Goal: Use online tool/utility: Utilize a website feature to perform a specific function

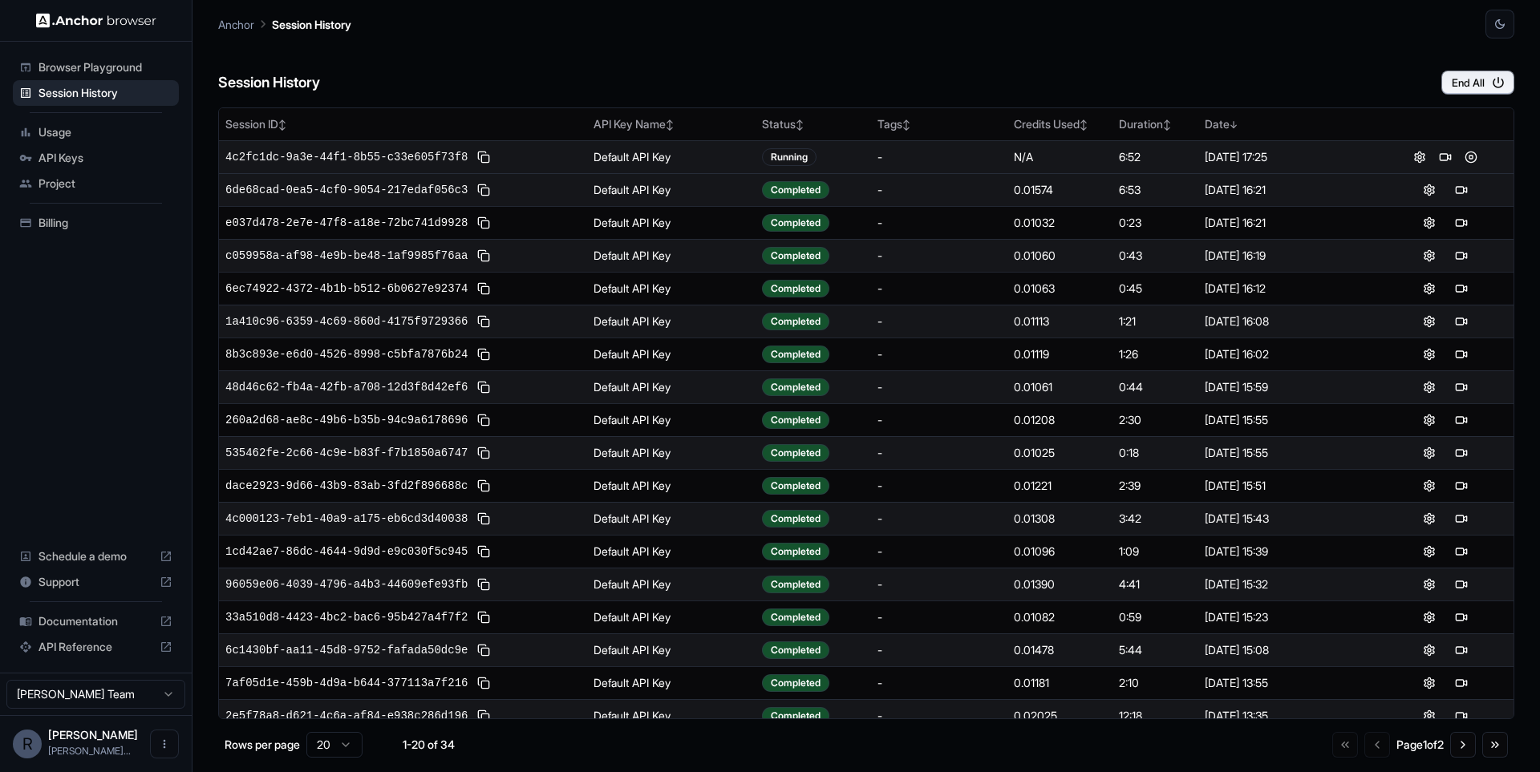
click at [1119, 59] on div "Session History End All" at bounding box center [866, 66] width 1296 height 56
click at [947, 30] on div "Anchor Session History" at bounding box center [866, 19] width 1296 height 38
click at [1185, 90] on div "Session History End All" at bounding box center [866, 66] width 1296 height 56
click at [1470, 160] on button at bounding box center [1470, 157] width 19 height 19
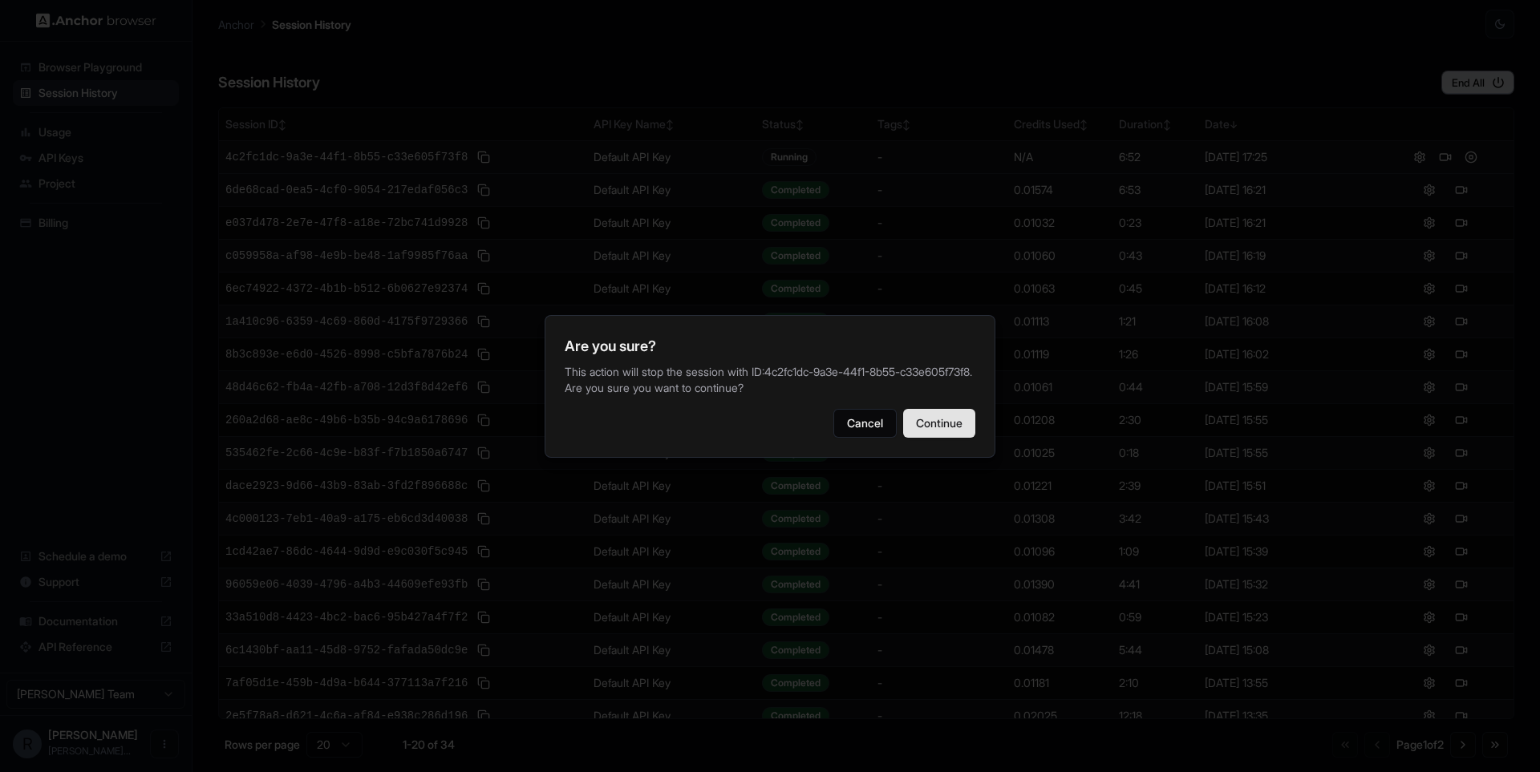
click at [958, 427] on button "Continue" at bounding box center [939, 423] width 72 height 29
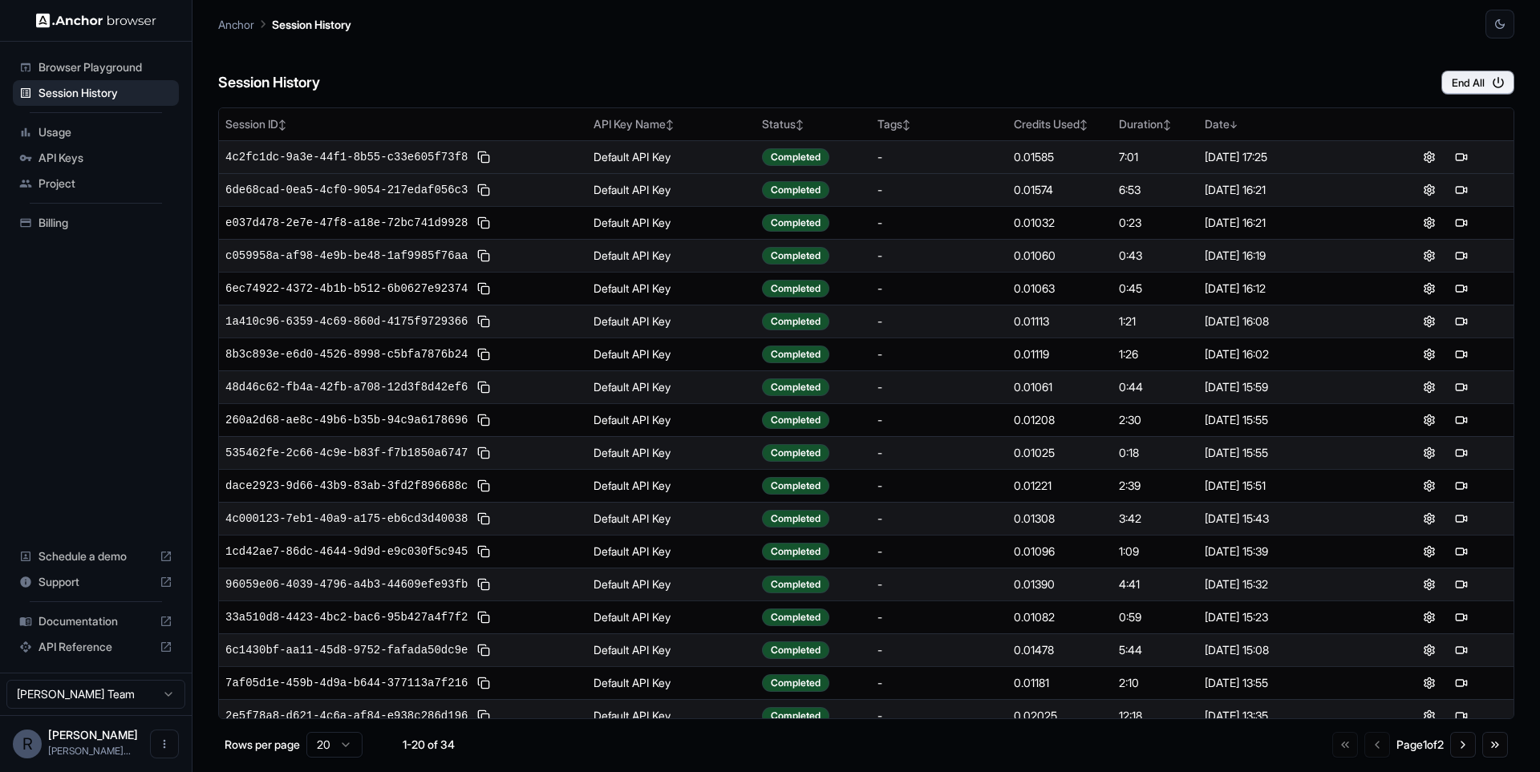
click at [120, 75] on div "Browser Playground" at bounding box center [96, 68] width 166 height 26
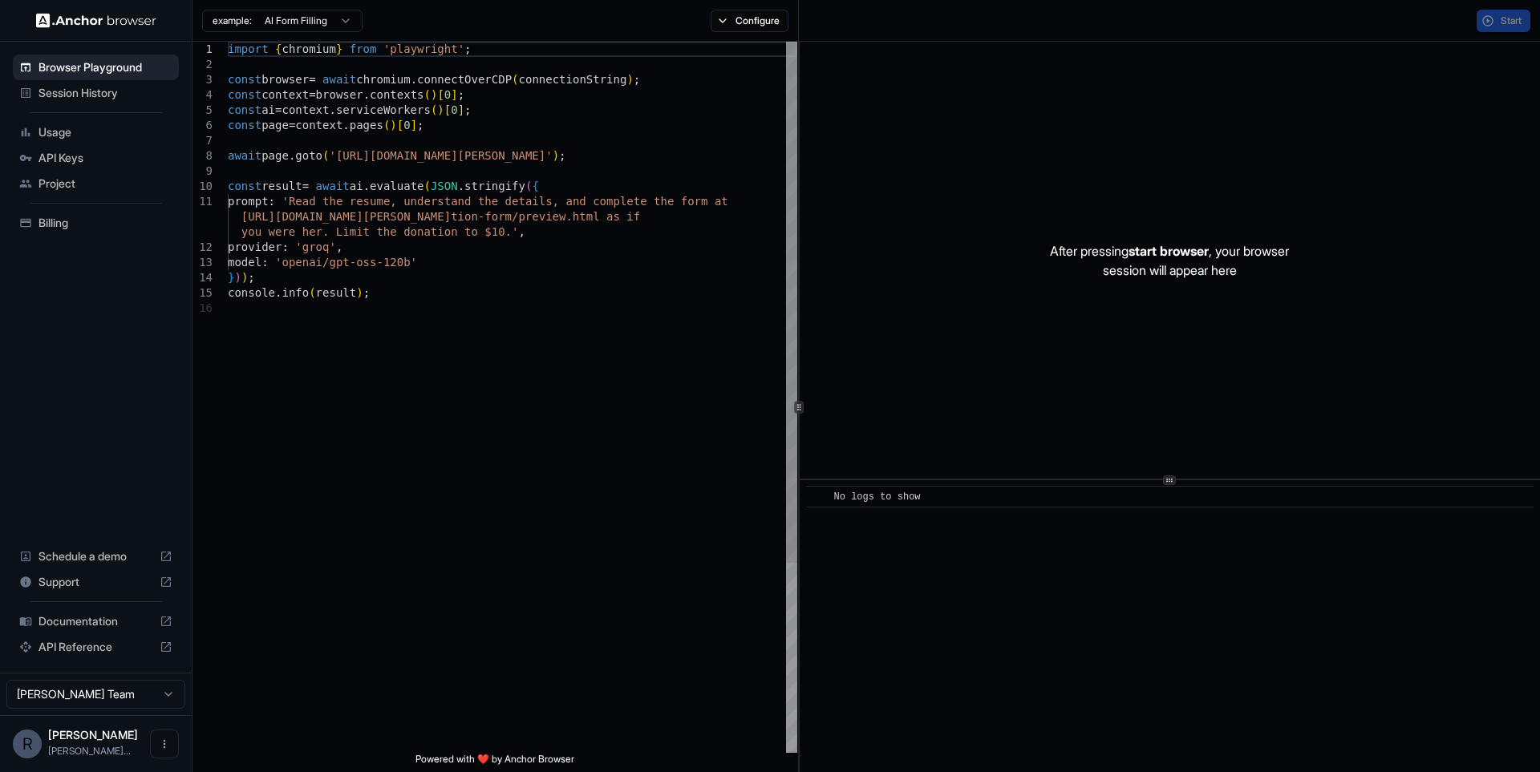
click at [504, 261] on div "import { chromium } from 'playwright' ; const browser = await chromium . connec…" at bounding box center [512, 527] width 569 height 970
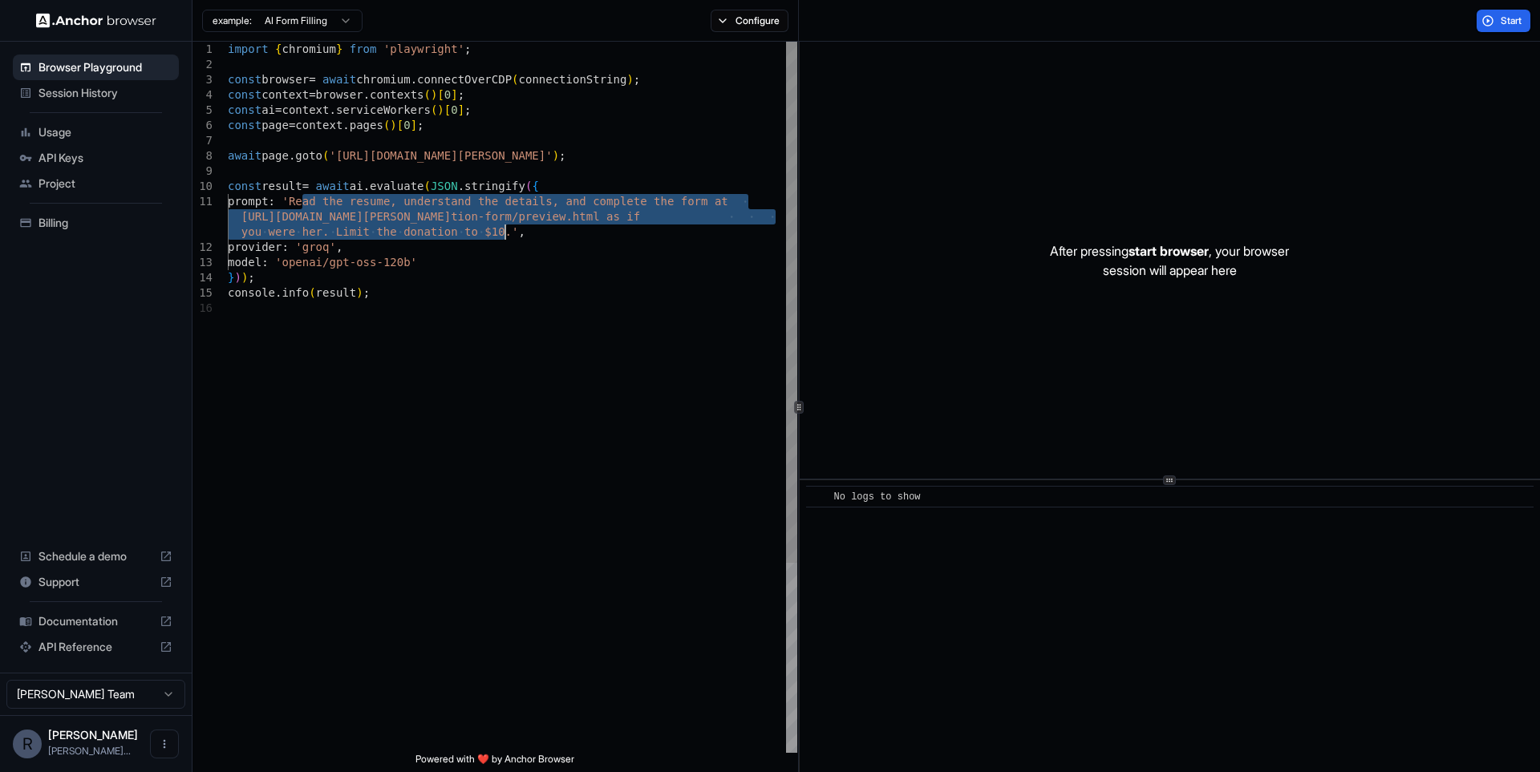
drag, startPoint x: 300, startPoint y: 201, endPoint x: 505, endPoint y: 229, distance: 207.3
click at [505, 229] on div "import { chromium } from 'playwright' ; const browser = await chromium . connec…" at bounding box center [512, 527] width 569 height 970
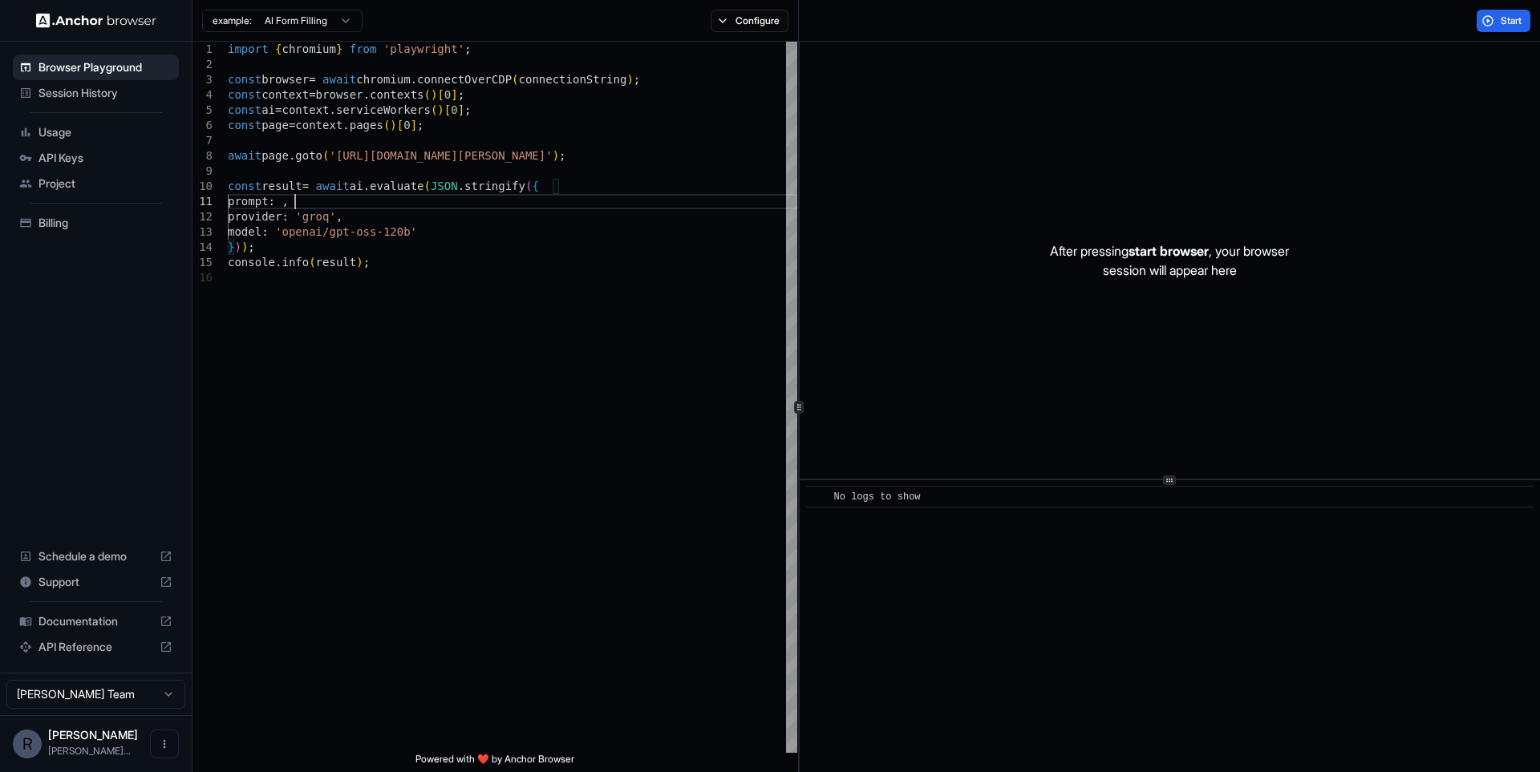
type textarea "**********"
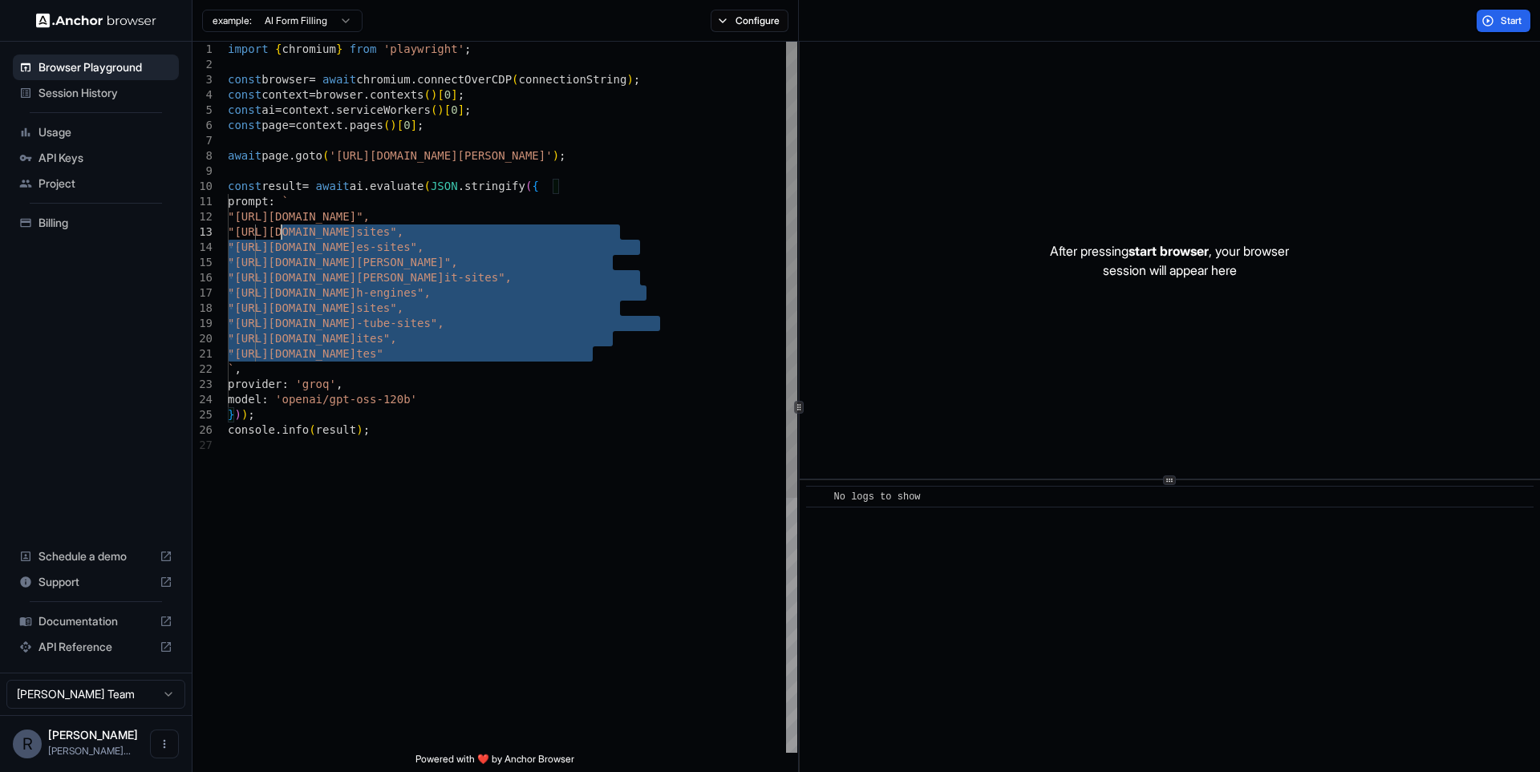
click at [280, 229] on div "import { chromium } from 'playwright' ; const browser = await chromium . connec…" at bounding box center [512, 596] width 569 height 1108
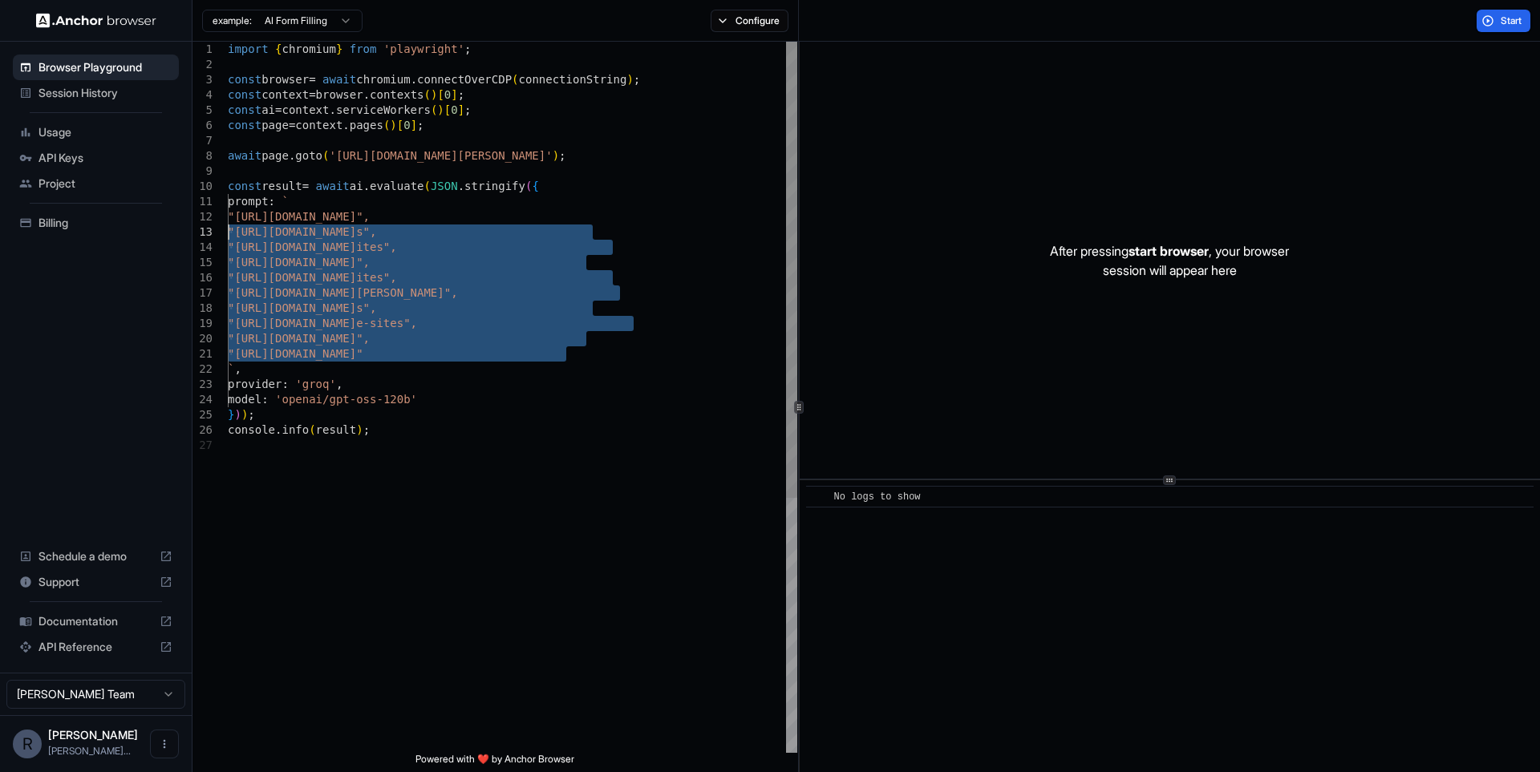
click at [343, 199] on div "import { chromium } from 'playwright' ; const browser = await chromium . connec…" at bounding box center [512, 596] width 569 height 1108
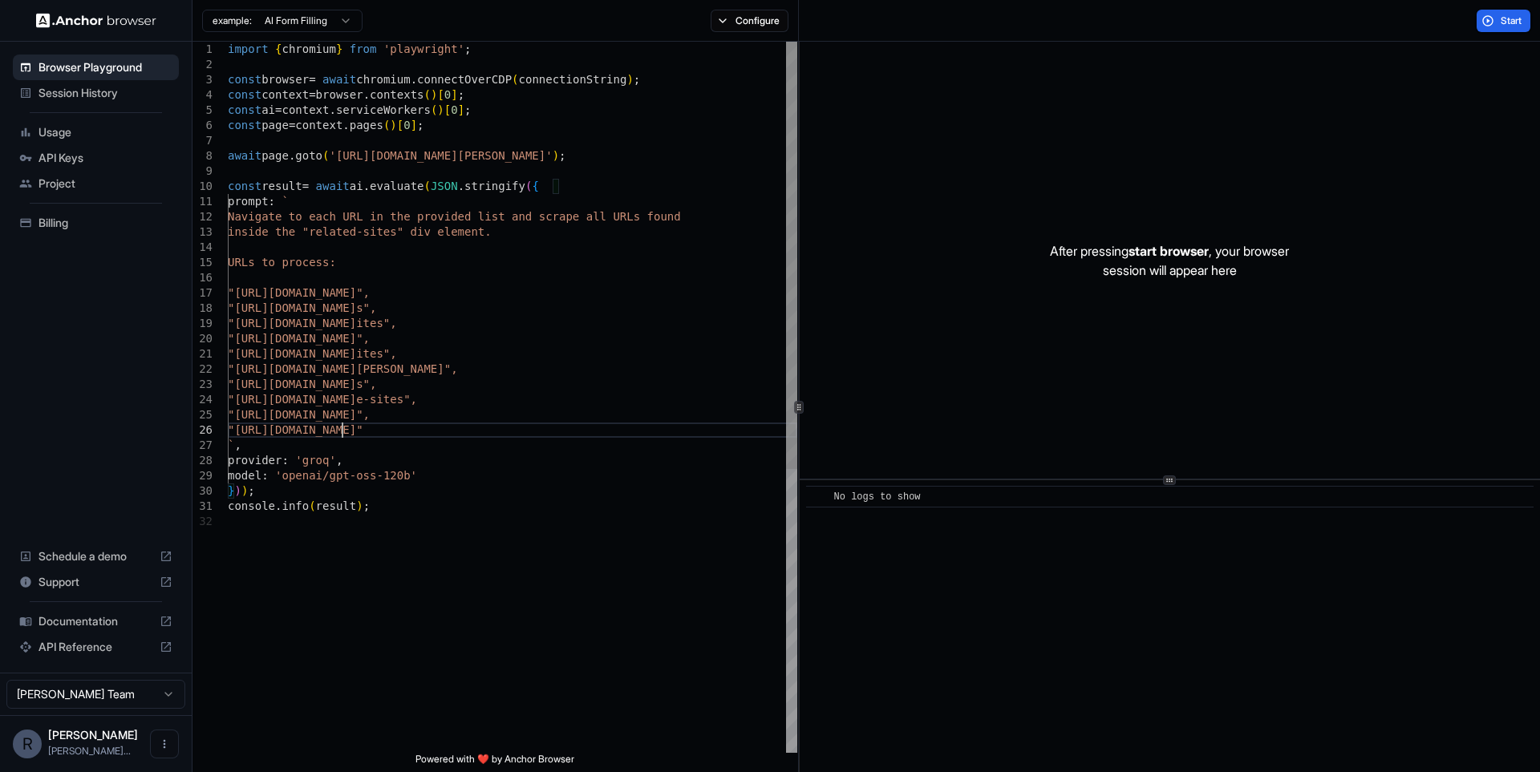
click at [342, 436] on div "import { chromium } from 'playwright' ; const browser = await chromium . connec…" at bounding box center [512, 634] width 569 height 1184
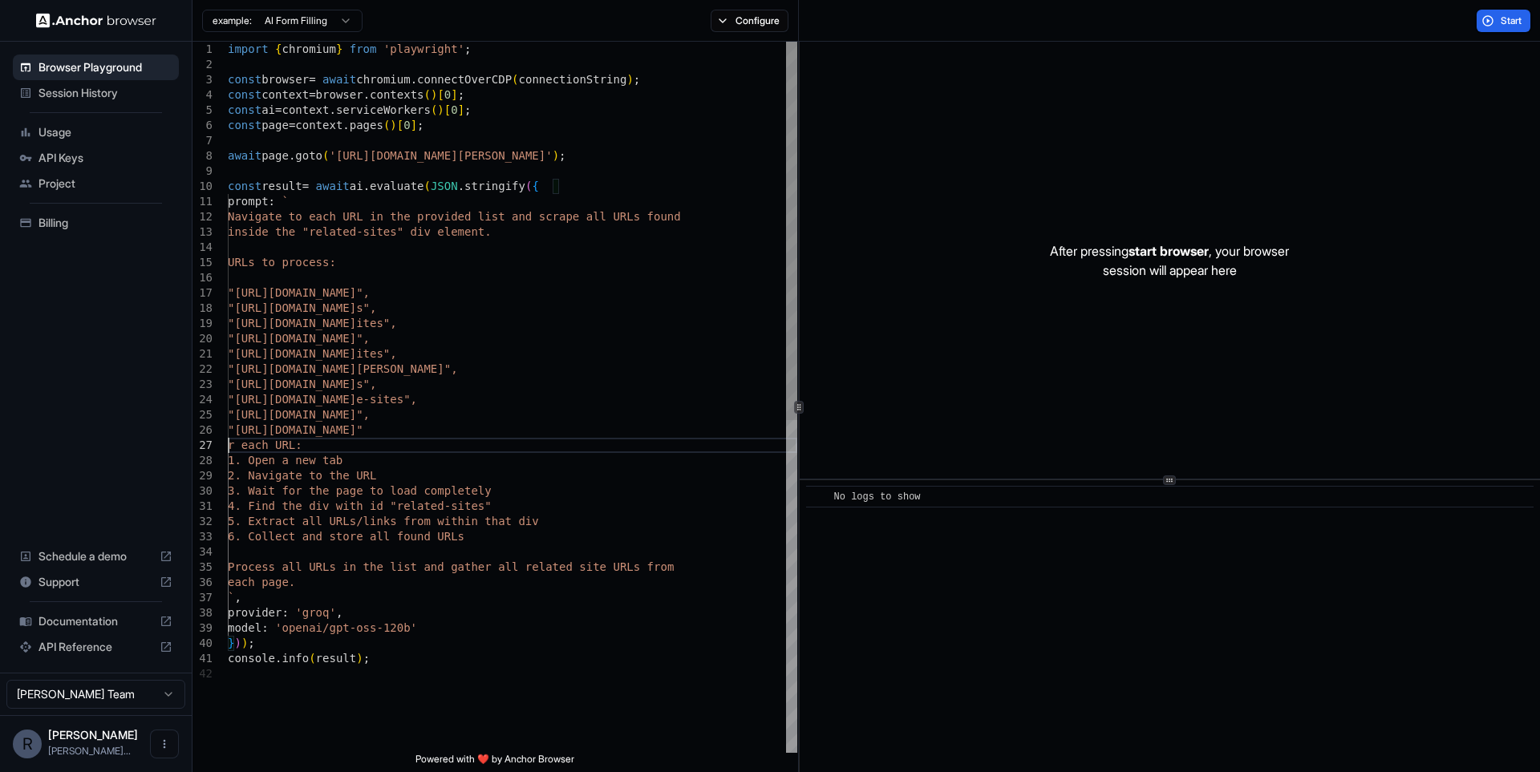
scroll to position [92, 0]
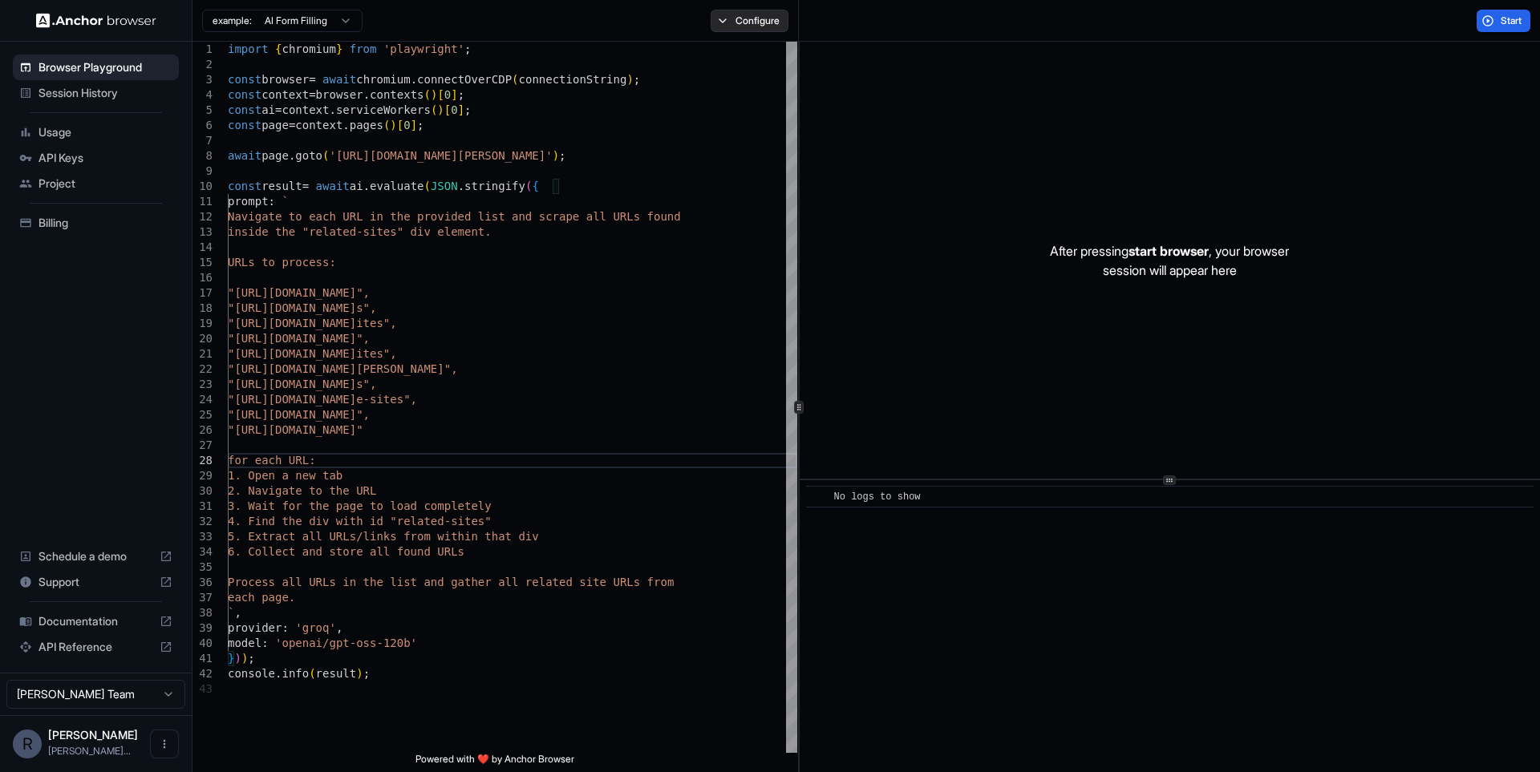
click at [778, 14] on button "Configure" at bounding box center [750, 21] width 78 height 22
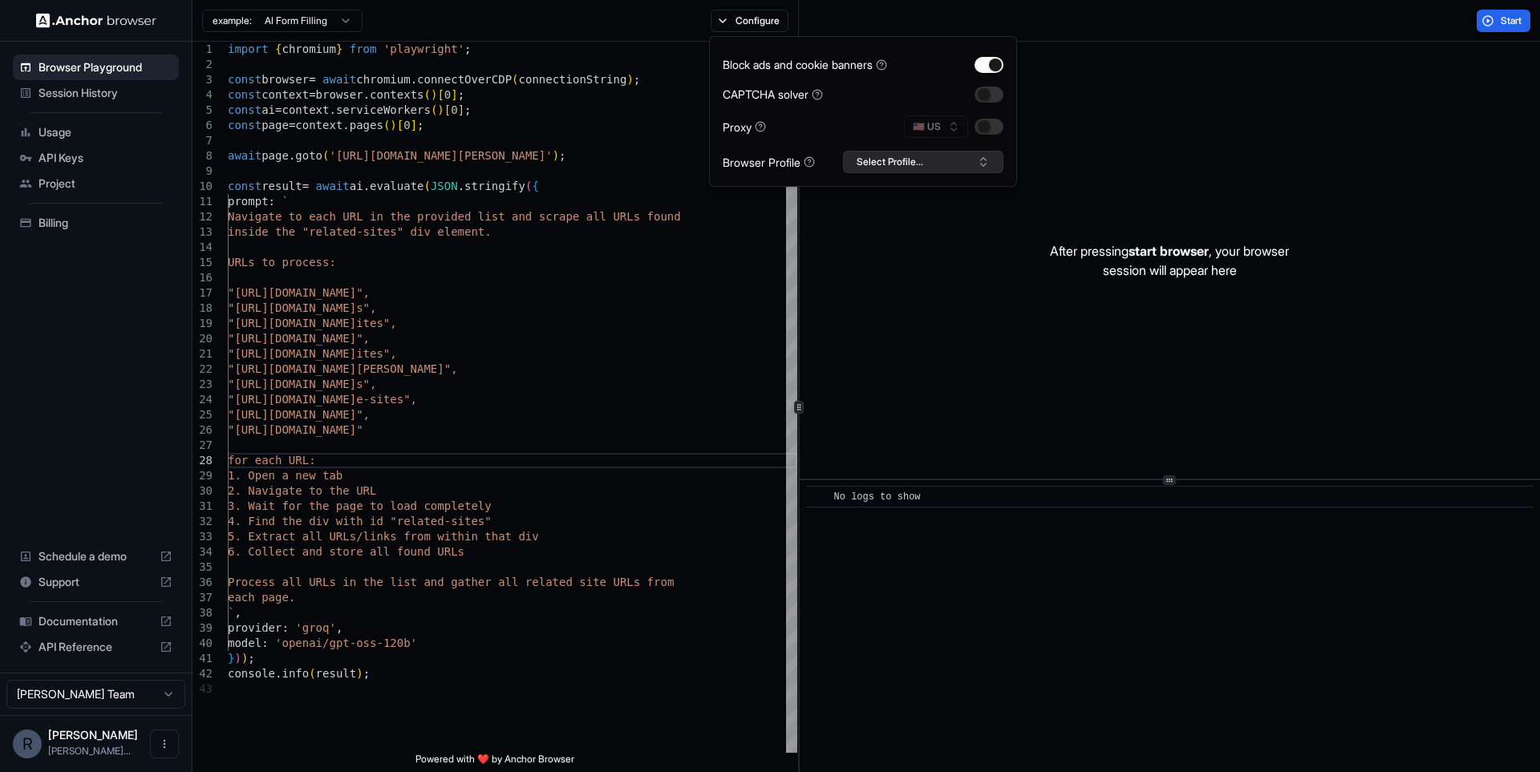
click at [863, 163] on button "Select Profile..." at bounding box center [923, 162] width 160 height 22
click at [580, 256] on div "import { chromium } from 'playwright' ; const browser = await chromium . connec…" at bounding box center [512, 717] width 569 height 1351
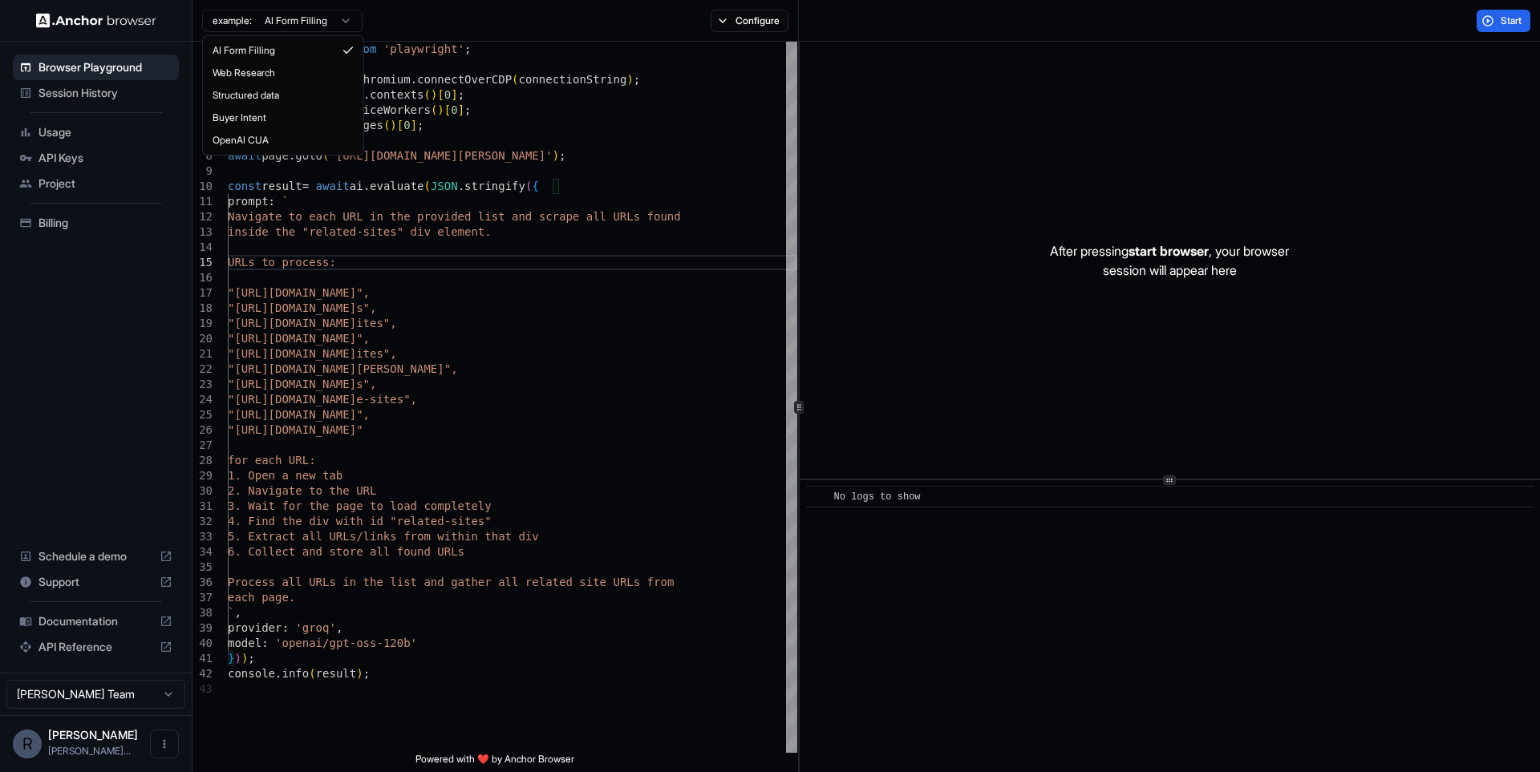
click at [306, 13] on html "Browser Playground Session History Usage API Keys Project Billing Schedule a de…" at bounding box center [770, 386] width 1540 height 772
click at [503, 482] on div "import { chromium } from 'playwright' ; const browser = await chromium . connec…" at bounding box center [512, 717] width 569 height 1351
click at [233, 291] on div "const page = context . pages ( ) [ 0 ] ; await page . goto ( '[URL][DOMAIN_NAME…" at bounding box center [512, 717] width 569 height 1351
click at [349, 160] on div "const page = context . pages ( ) [ 0 ] ; await page . goto ( '[URL][DOMAIN_NAME…" at bounding box center [512, 717] width 569 height 1351
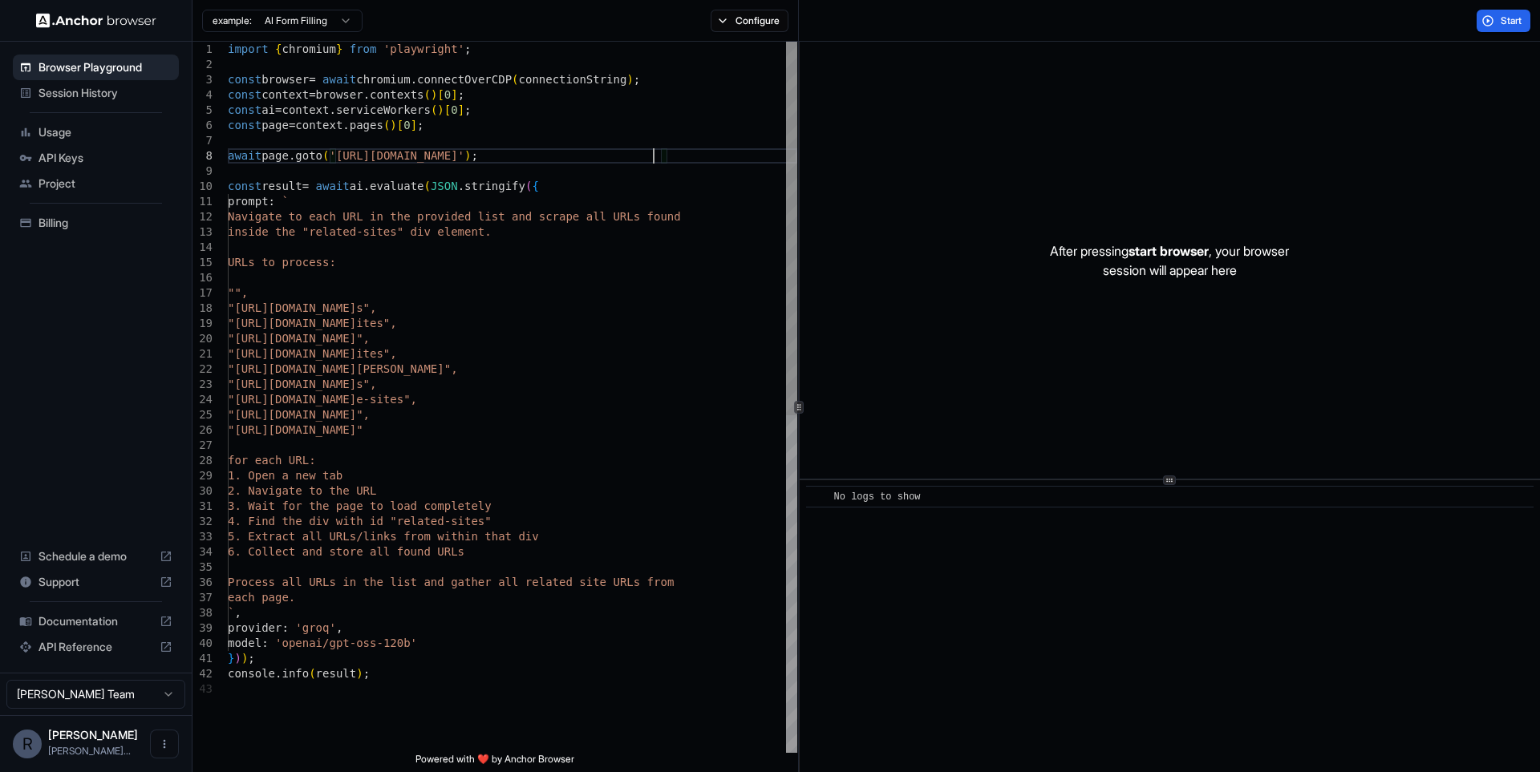
click at [319, 295] on div "const page = context . pages ( ) [ 0 ] ; await page . goto ( '[URL][DOMAIN_NAME…" at bounding box center [512, 717] width 569 height 1351
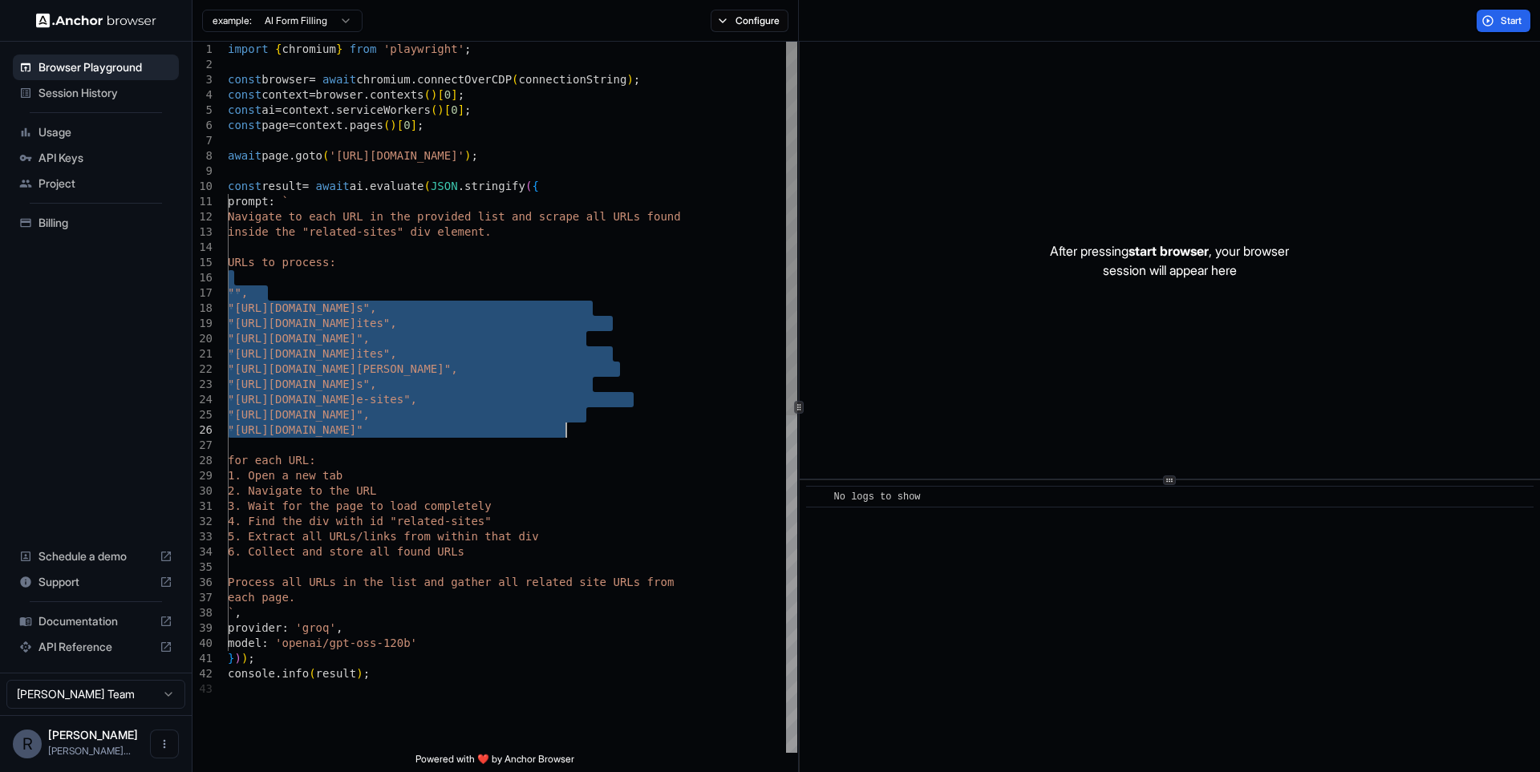
drag, startPoint x: 252, startPoint y: 282, endPoint x: 601, endPoint y: 430, distance: 378.8
click at [601, 430] on div "const page = context . pages ( ) [ 0 ] ; await page . goto ( '[URL][DOMAIN_NAME…" at bounding box center [512, 717] width 569 height 1351
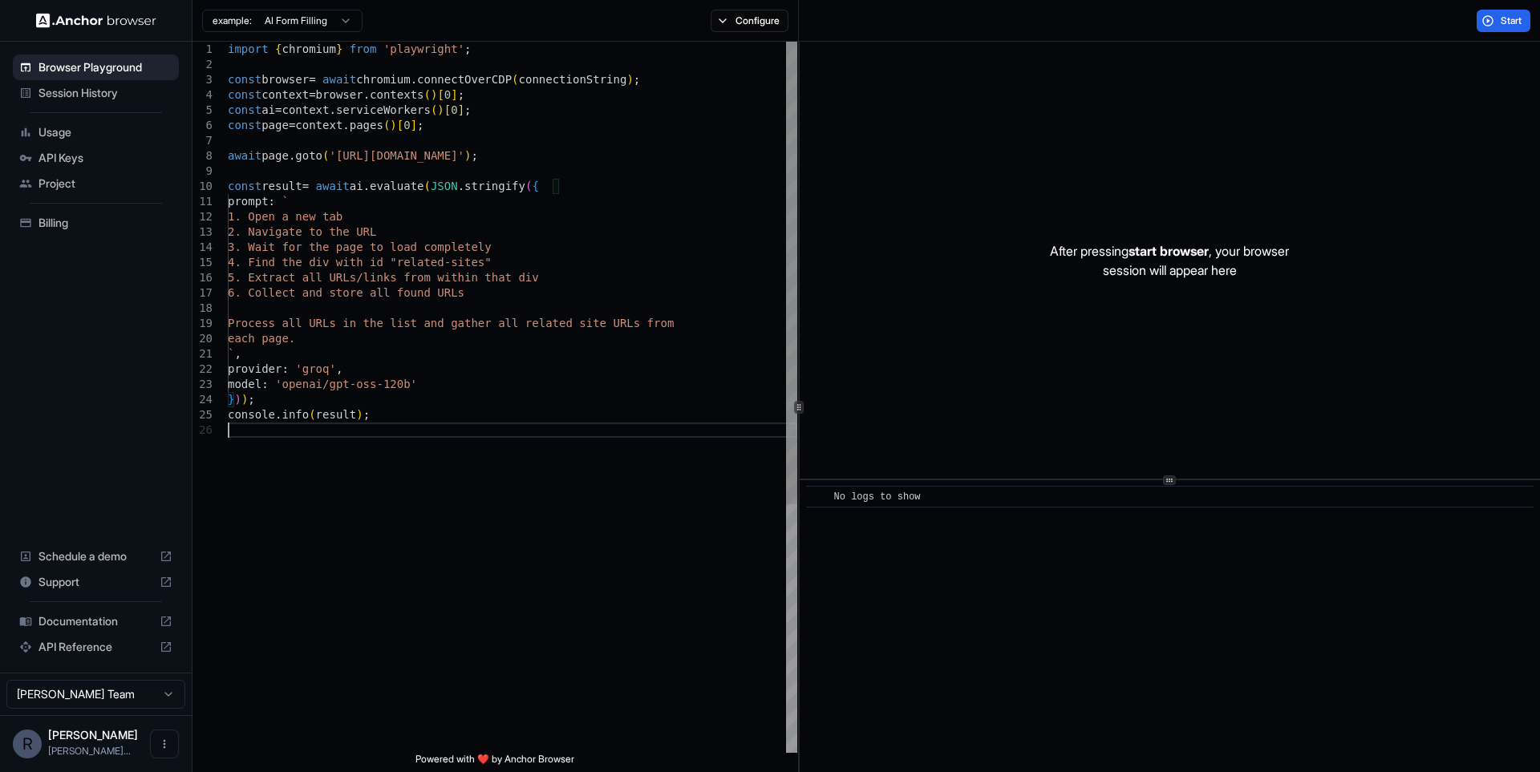
click at [619, 423] on div "const page = context . pages ( ) [ 0 ] ; await page . goto ( '[URL][DOMAIN_NAME…" at bounding box center [512, 588] width 569 height 1092
click at [1497, 18] on button "Start" at bounding box center [1504, 21] width 54 height 22
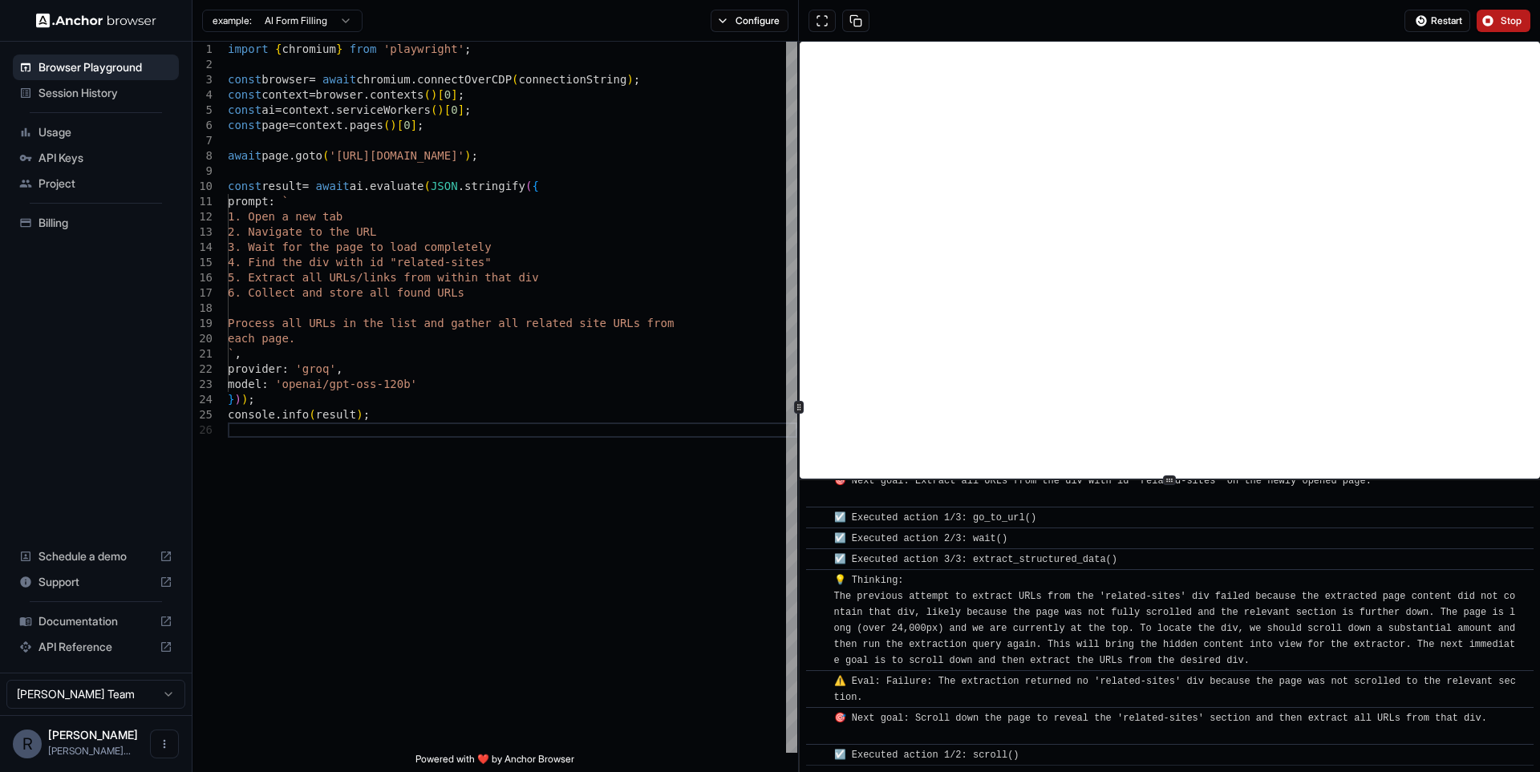
scroll to position [340, 0]
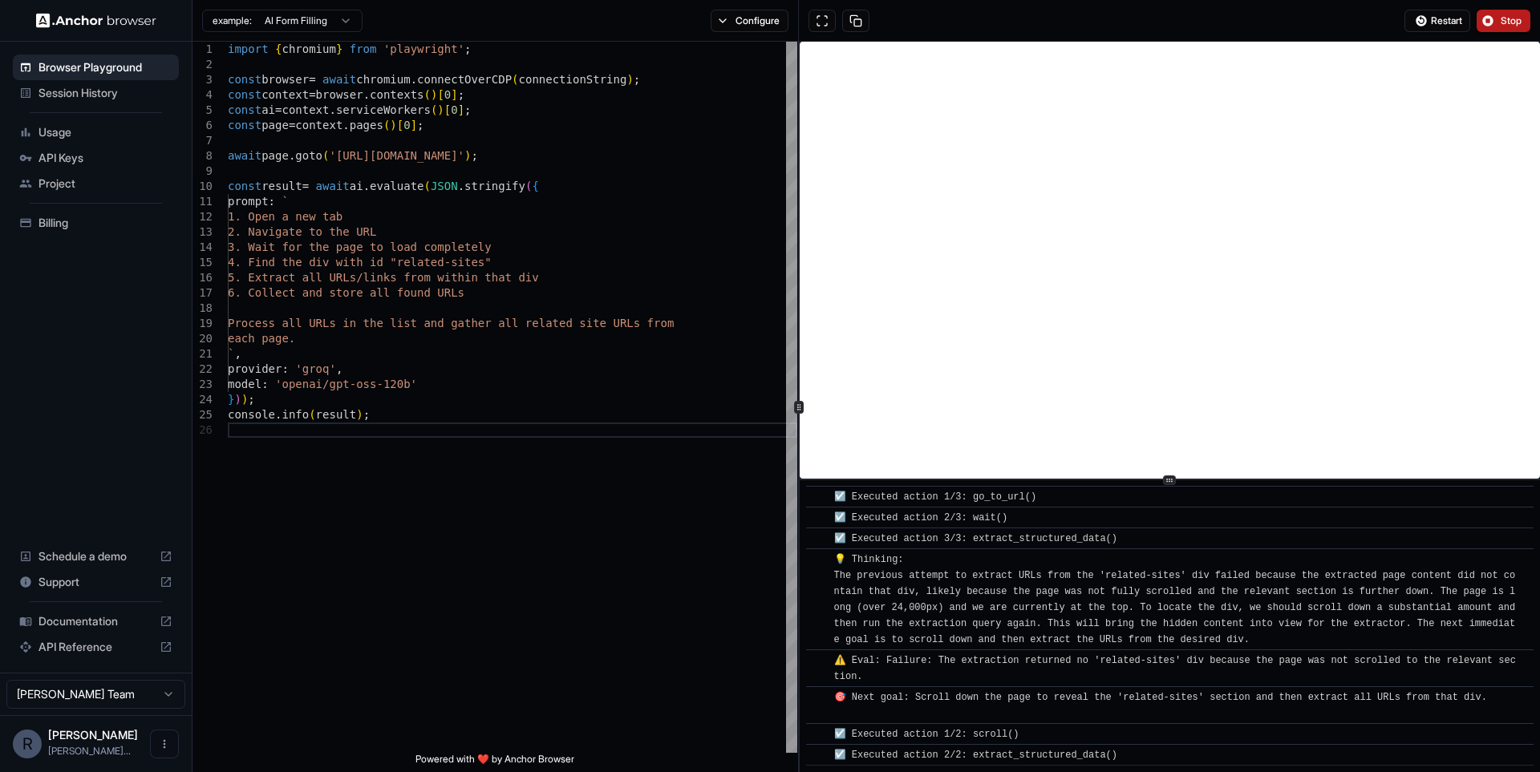
click at [1501, 28] on button "Stop" at bounding box center [1504, 21] width 54 height 22
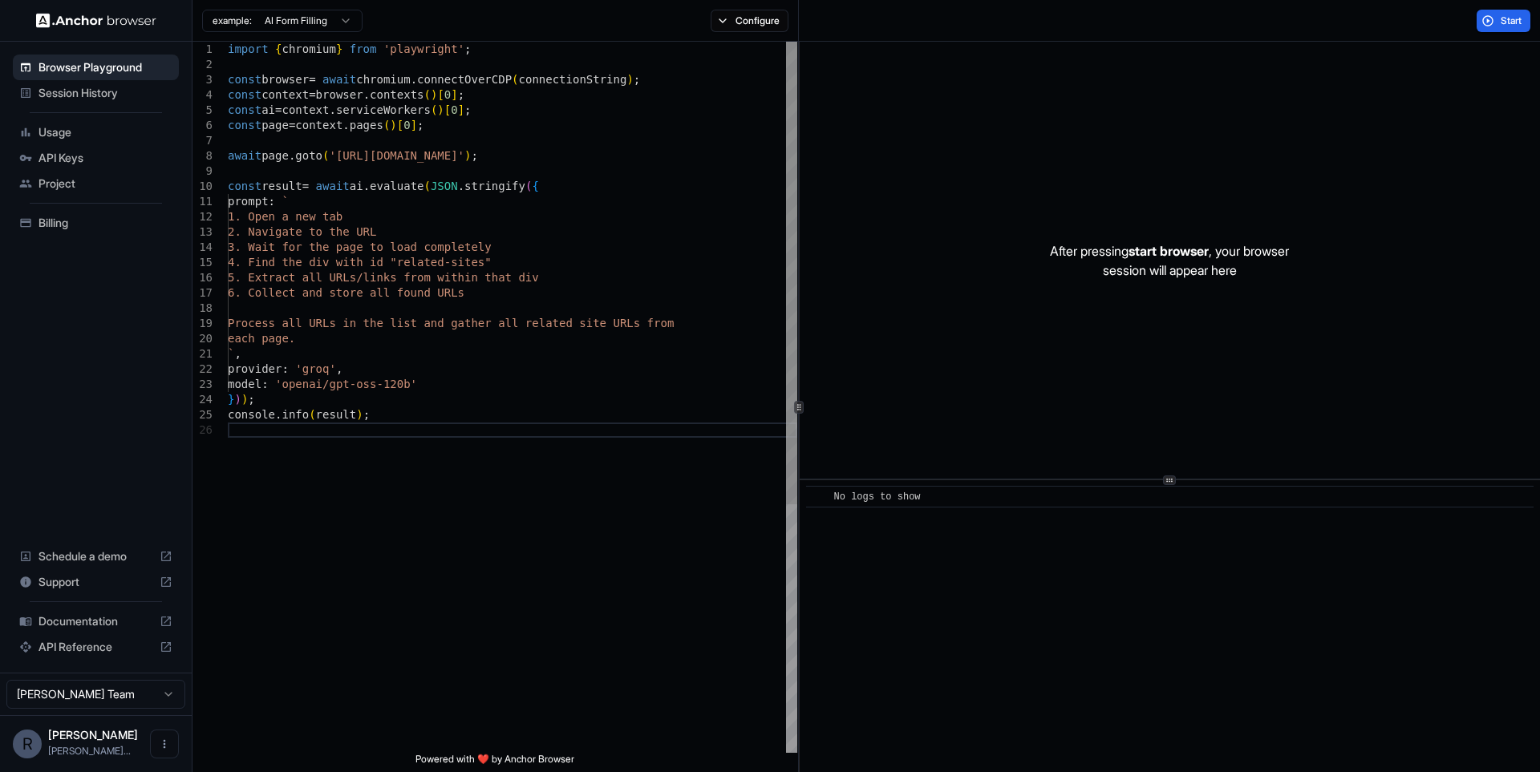
click at [559, 273] on div "const page = context . pages ( ) [ 0 ] ; await page . goto ( '[URL][DOMAIN_NAME…" at bounding box center [512, 588] width 569 height 1092
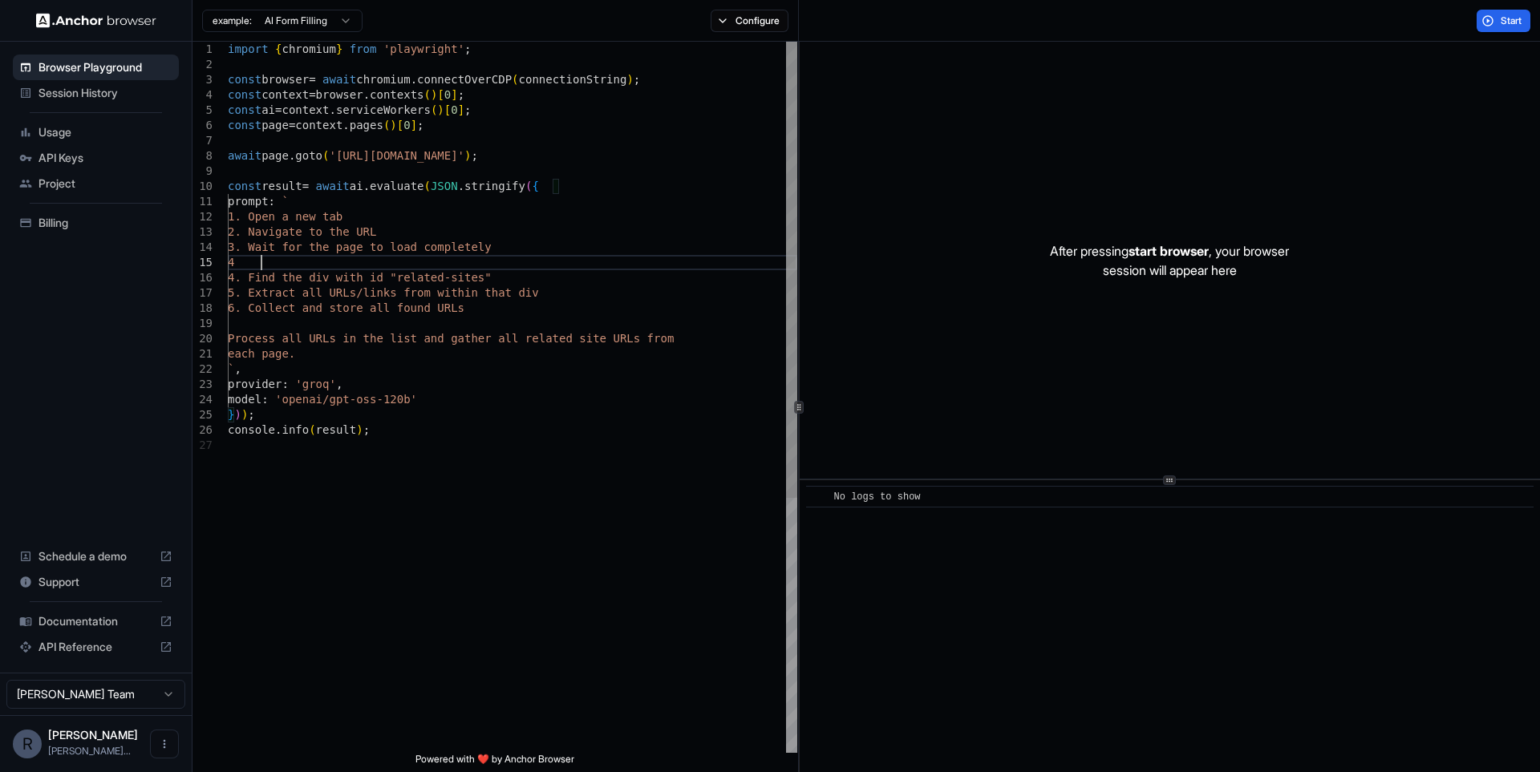
scroll to position [62, 0]
click at [1522, 22] on span "Start" at bounding box center [1512, 20] width 22 height 13
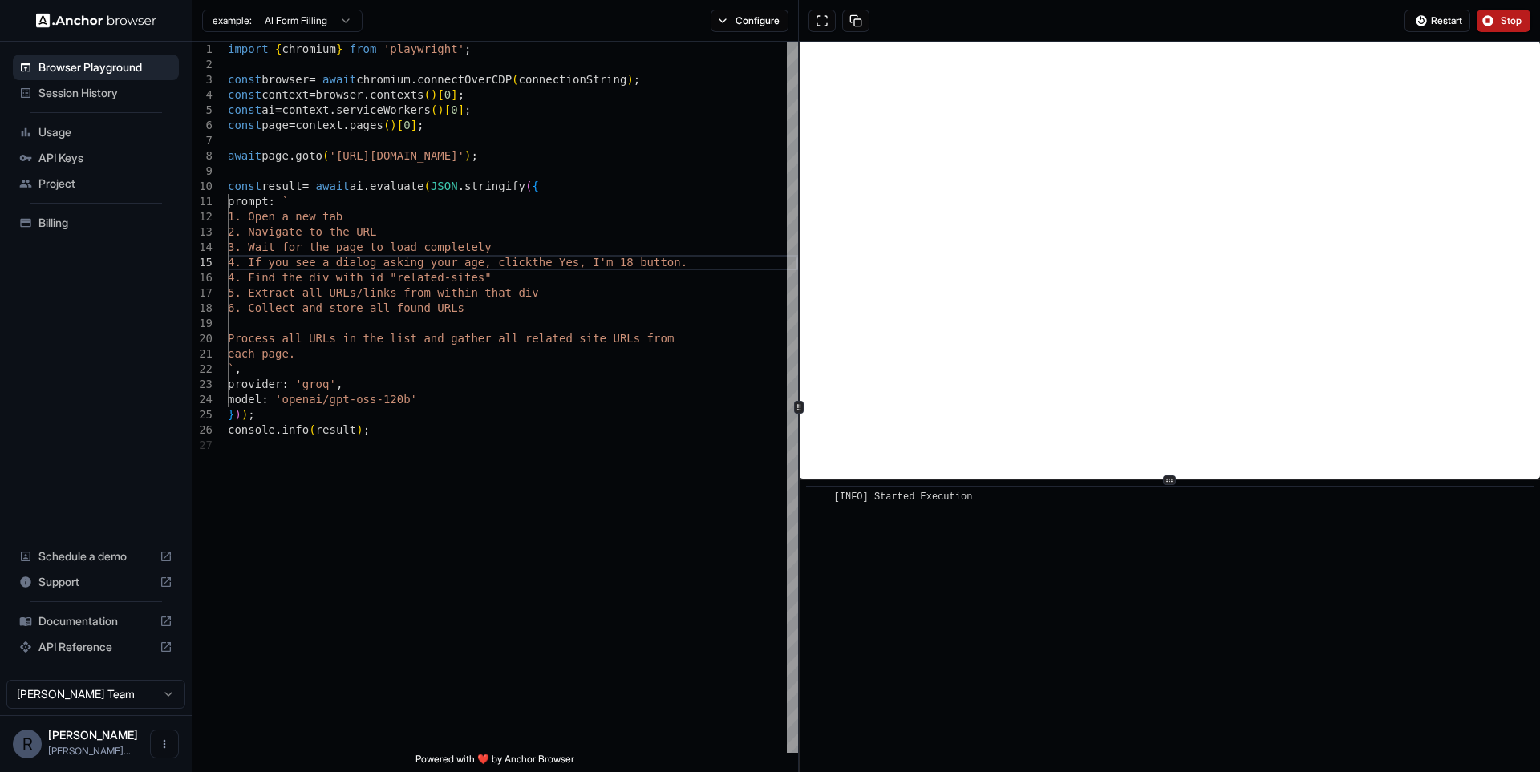
click at [1190, 686] on div "​ [INFO] Started Execution" at bounding box center [1170, 626] width 740 height 292
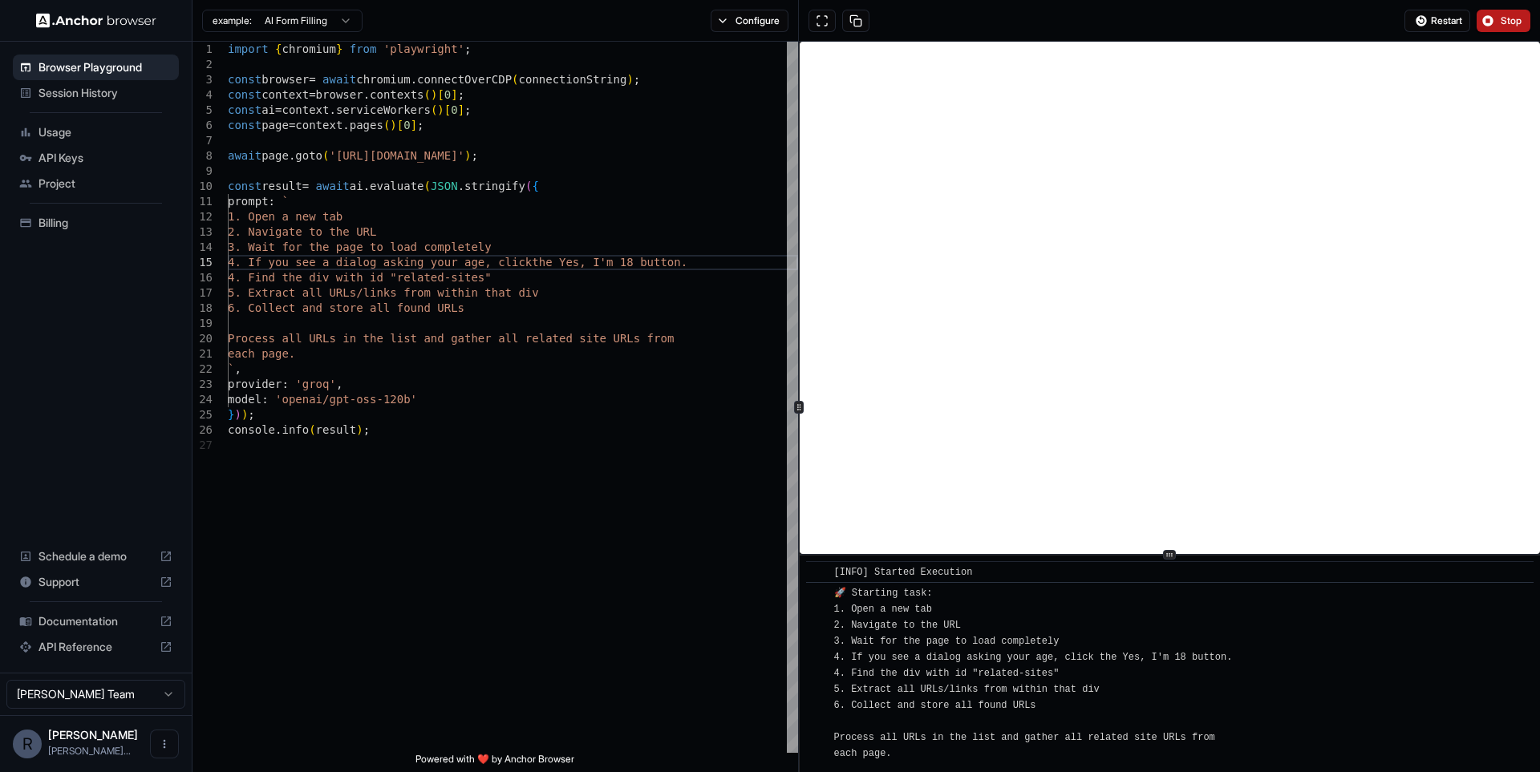
click at [1211, 558] on div "​ [INFO] Started Execution ​ 🚀 Starting task: 1. Open a new tab 2. Navigate to …" at bounding box center [1170, 407] width 740 height 731
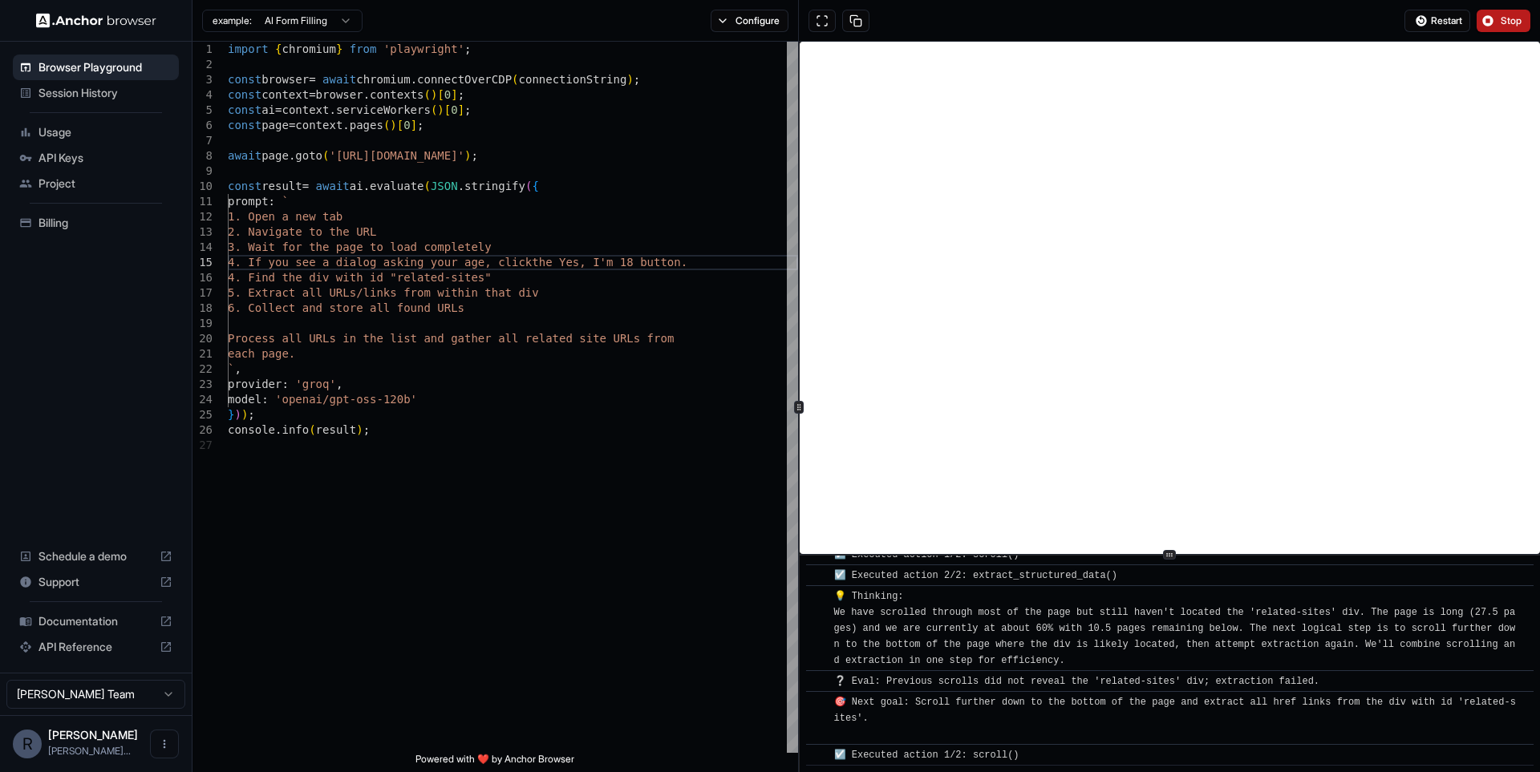
scroll to position [1171, 0]
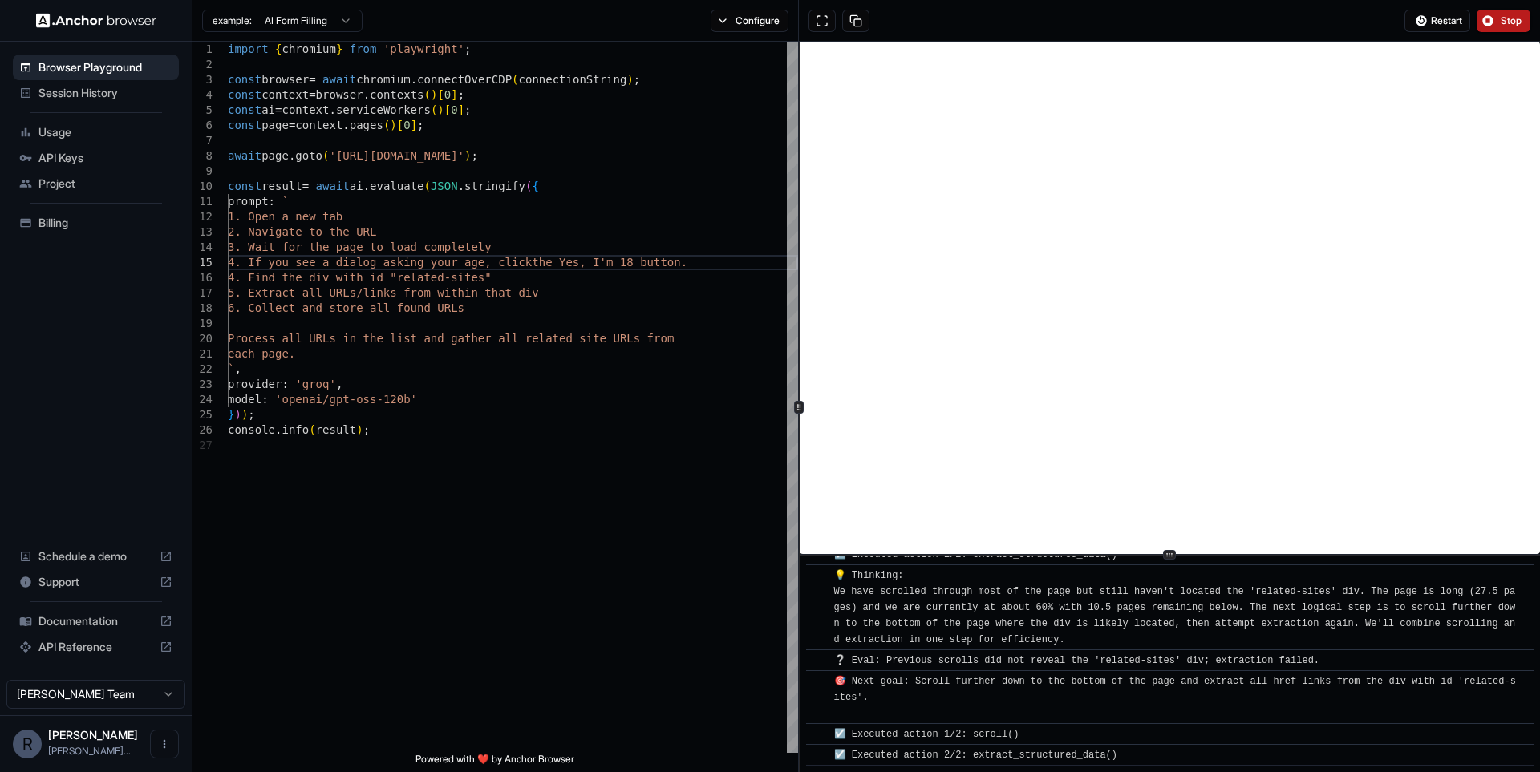
click at [1510, 10] on button "Stop" at bounding box center [1504, 21] width 54 height 22
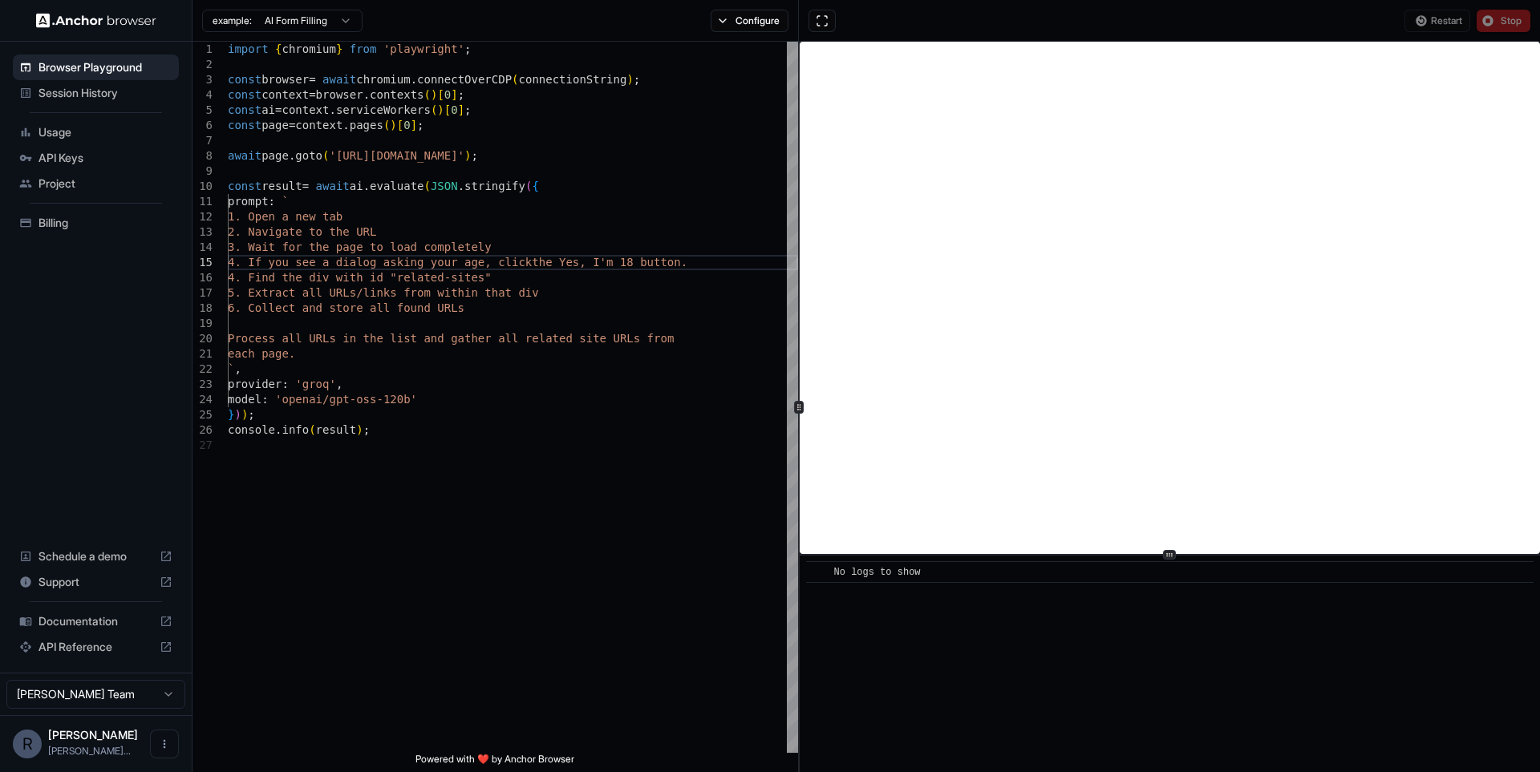
scroll to position [0, 0]
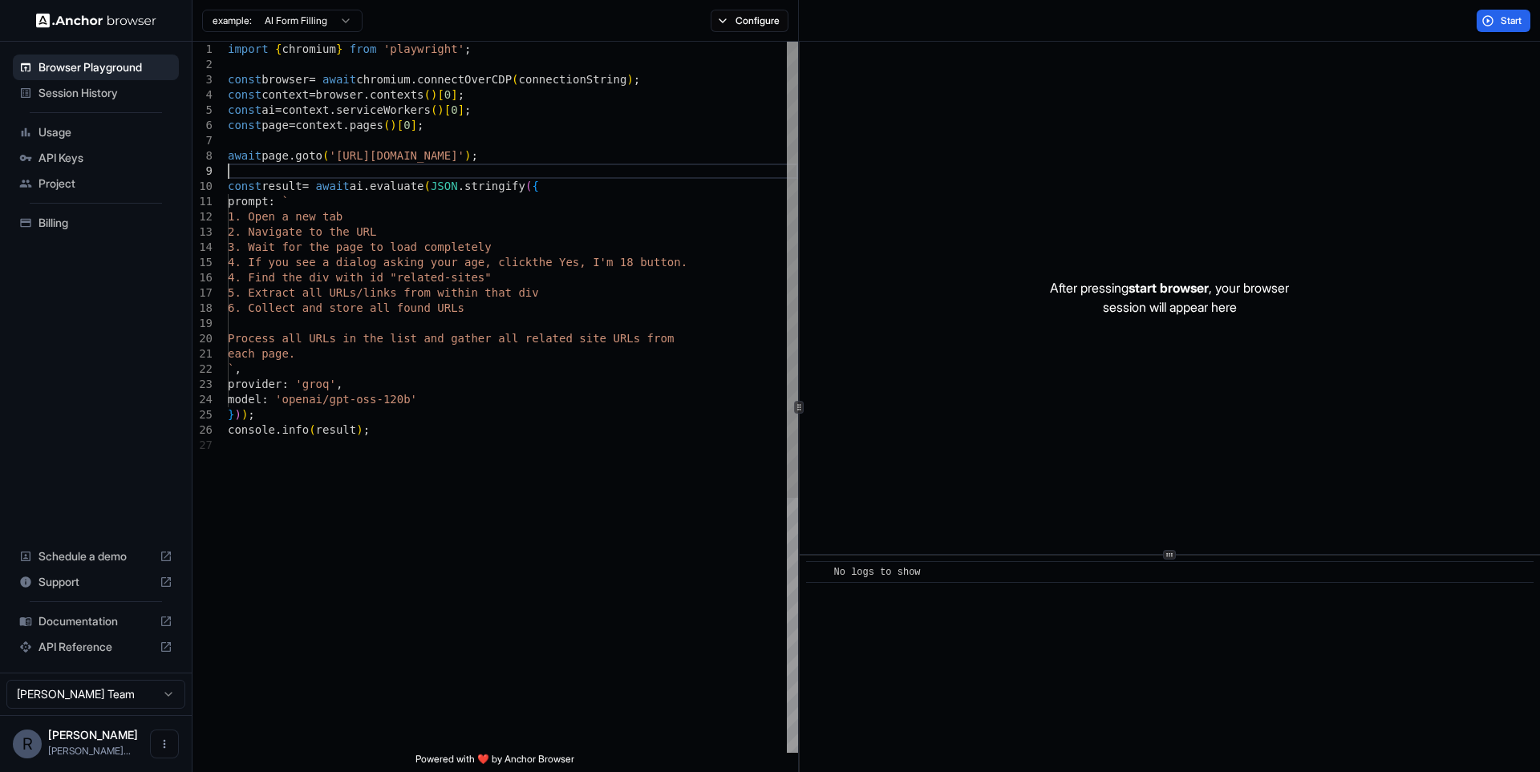
click at [351, 164] on div "const page = context . pages ( ) [ 0 ] ; await page . goto ( '[URL][DOMAIN_NAME…" at bounding box center [513, 596] width 570 height 1108
click at [416, 296] on div "const page = context . pages ( ) [ 0 ] ; await page . goto ( '[URL][DOMAIN_NAME…" at bounding box center [513, 596] width 570 height 1108
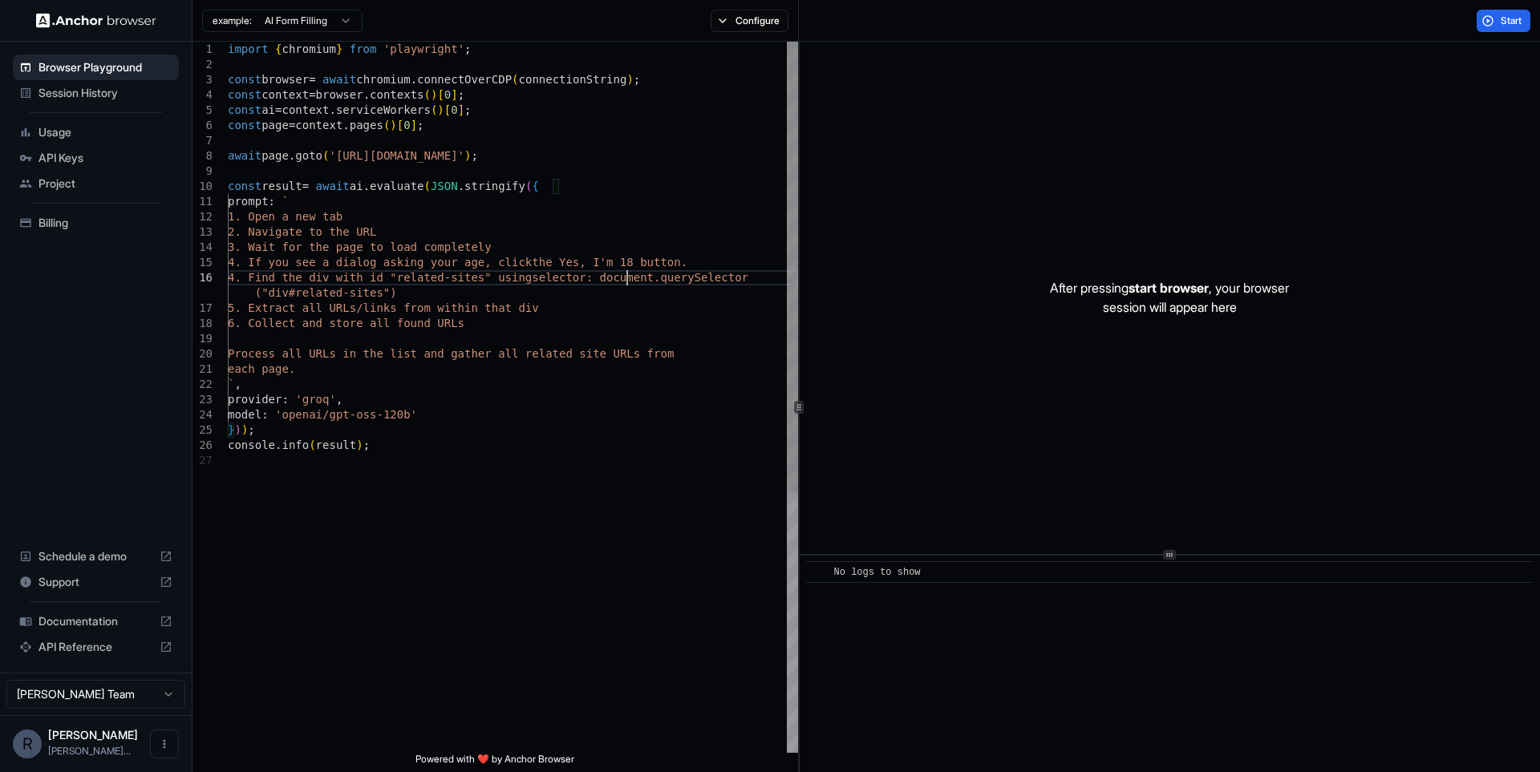
drag, startPoint x: 544, startPoint y: 436, endPoint x: 504, endPoint y: 429, distance: 39.8
click at [538, 437] on div "const page = context . pages ( ) [ 0 ] ; await page . goto ( '[URL][DOMAIN_NAME…" at bounding box center [513, 603] width 570 height 1123
click at [1520, 23] on span "Start" at bounding box center [1512, 20] width 22 height 13
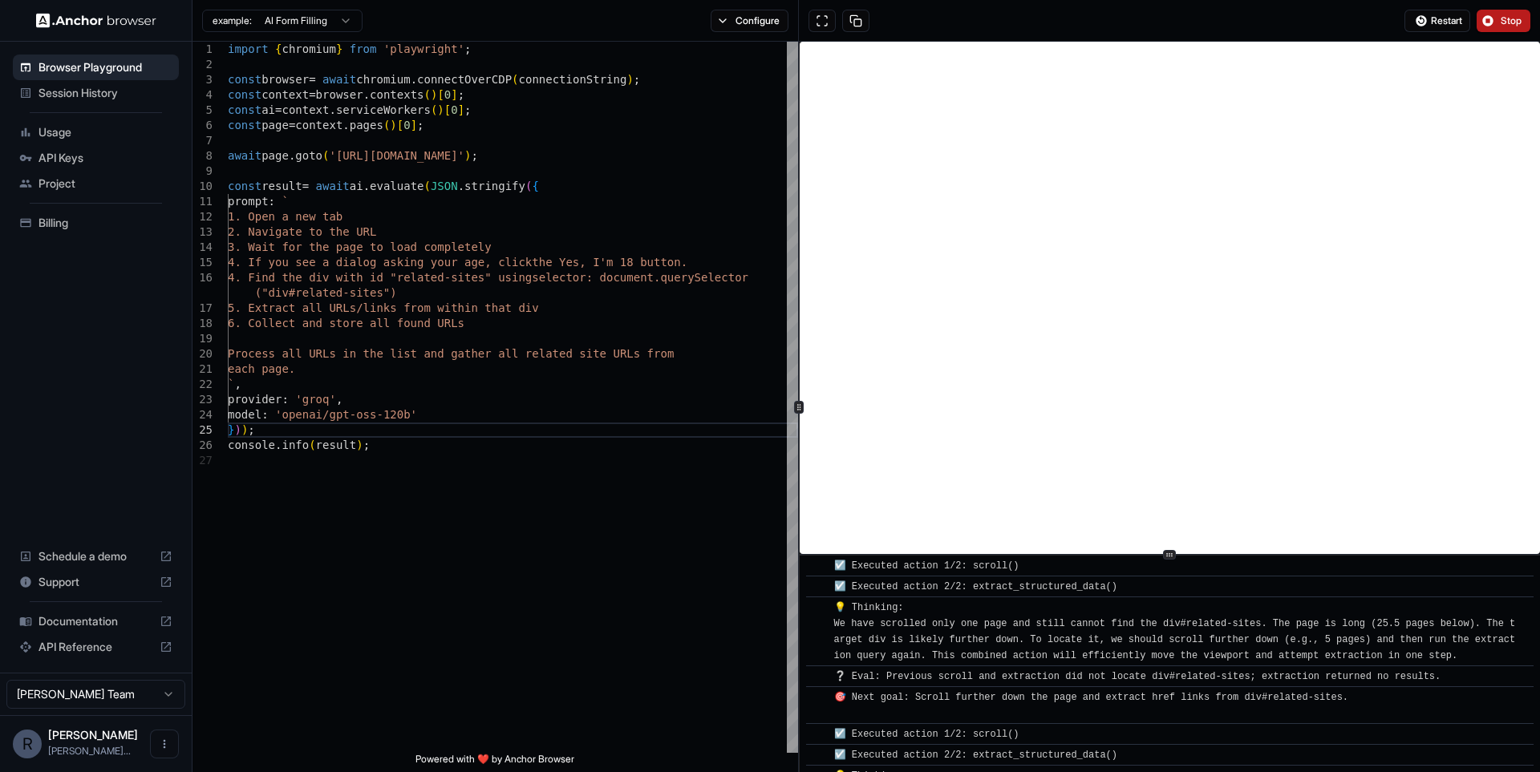
scroll to position [784, 0]
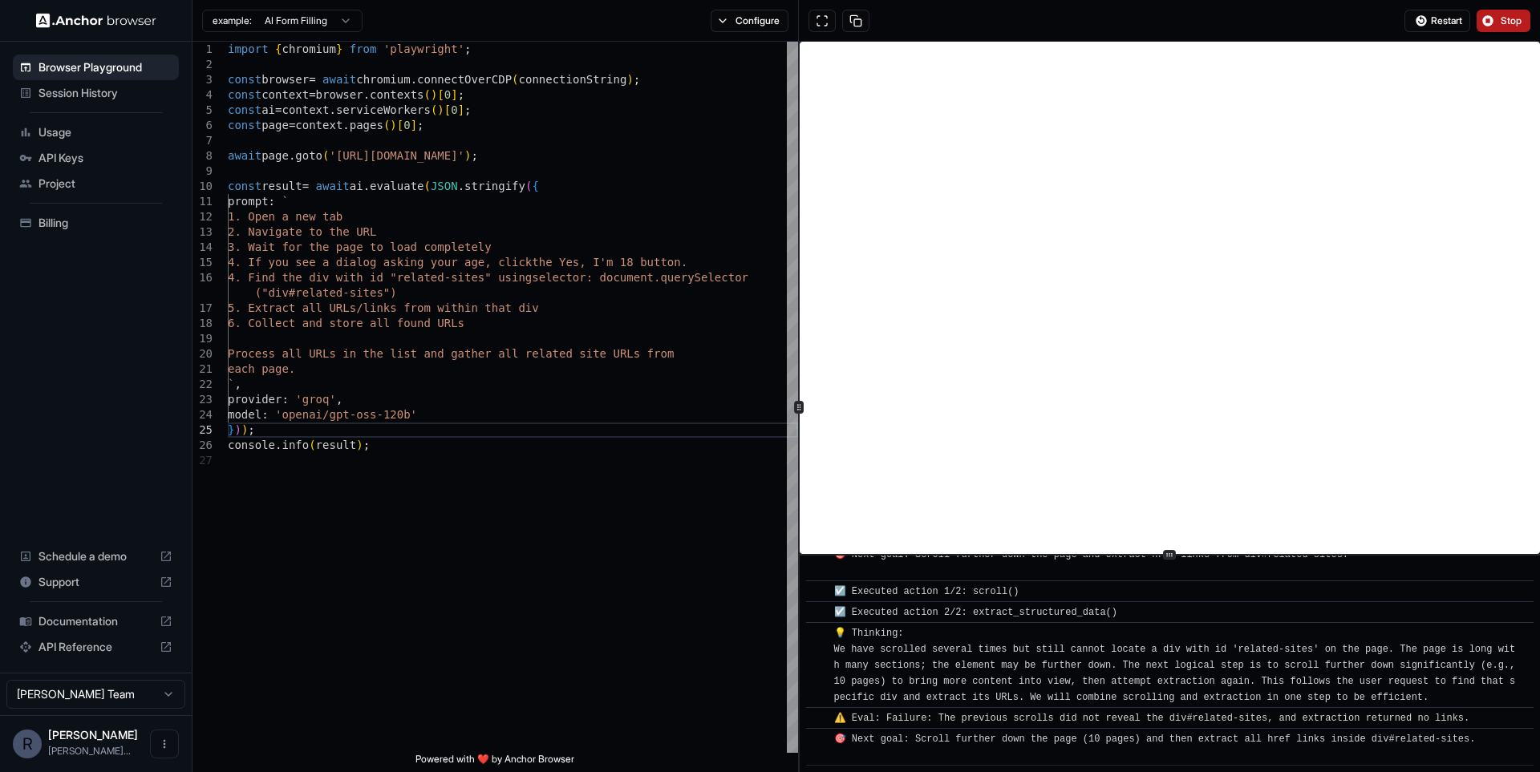
click at [1501, 19] on span "Stop" at bounding box center [1512, 20] width 22 height 13
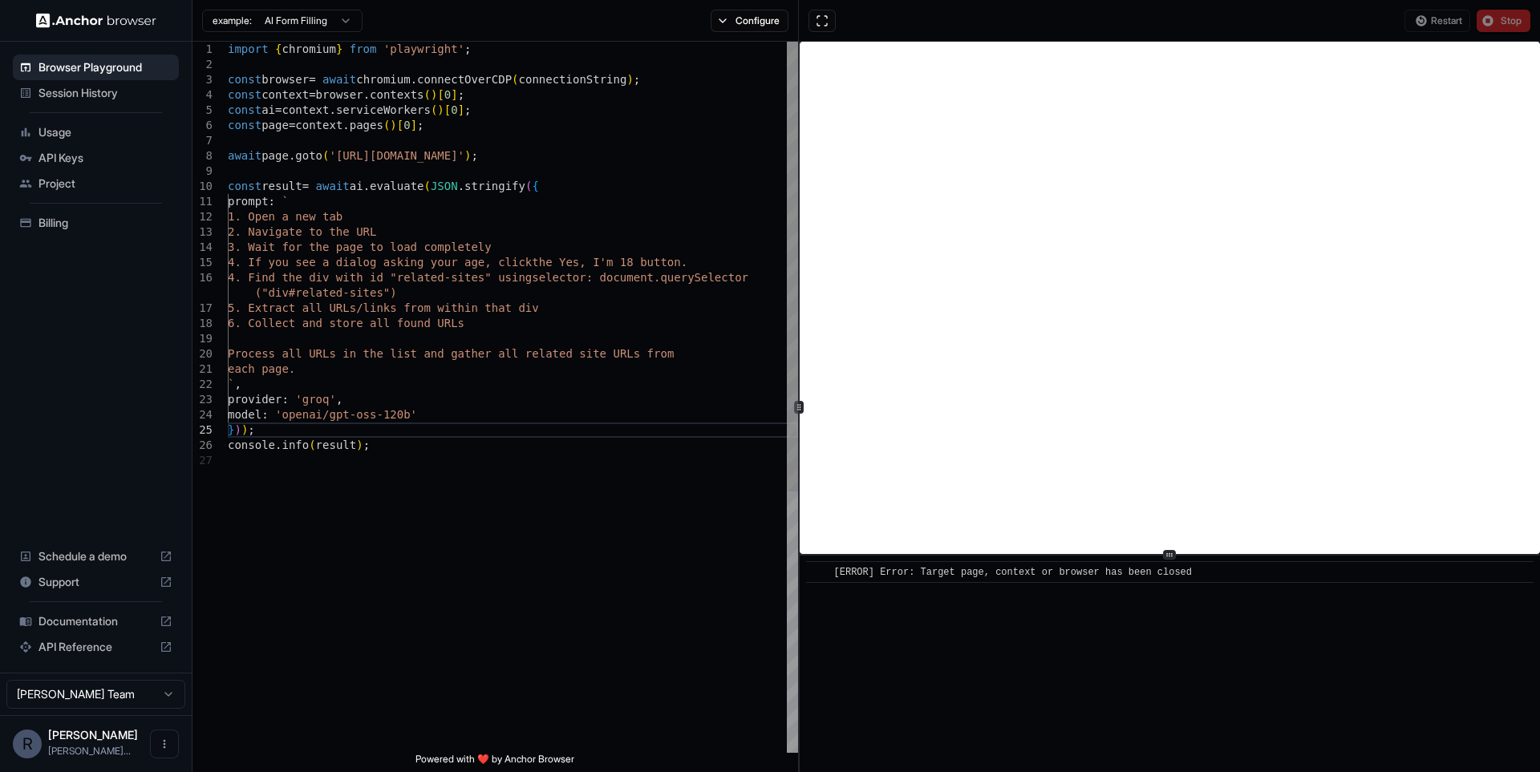
click at [547, 324] on div "const page = context . pages ( ) [ 0 ] ; await page . goto ( '[URL][DOMAIN_NAME…" at bounding box center [513, 603] width 570 height 1123
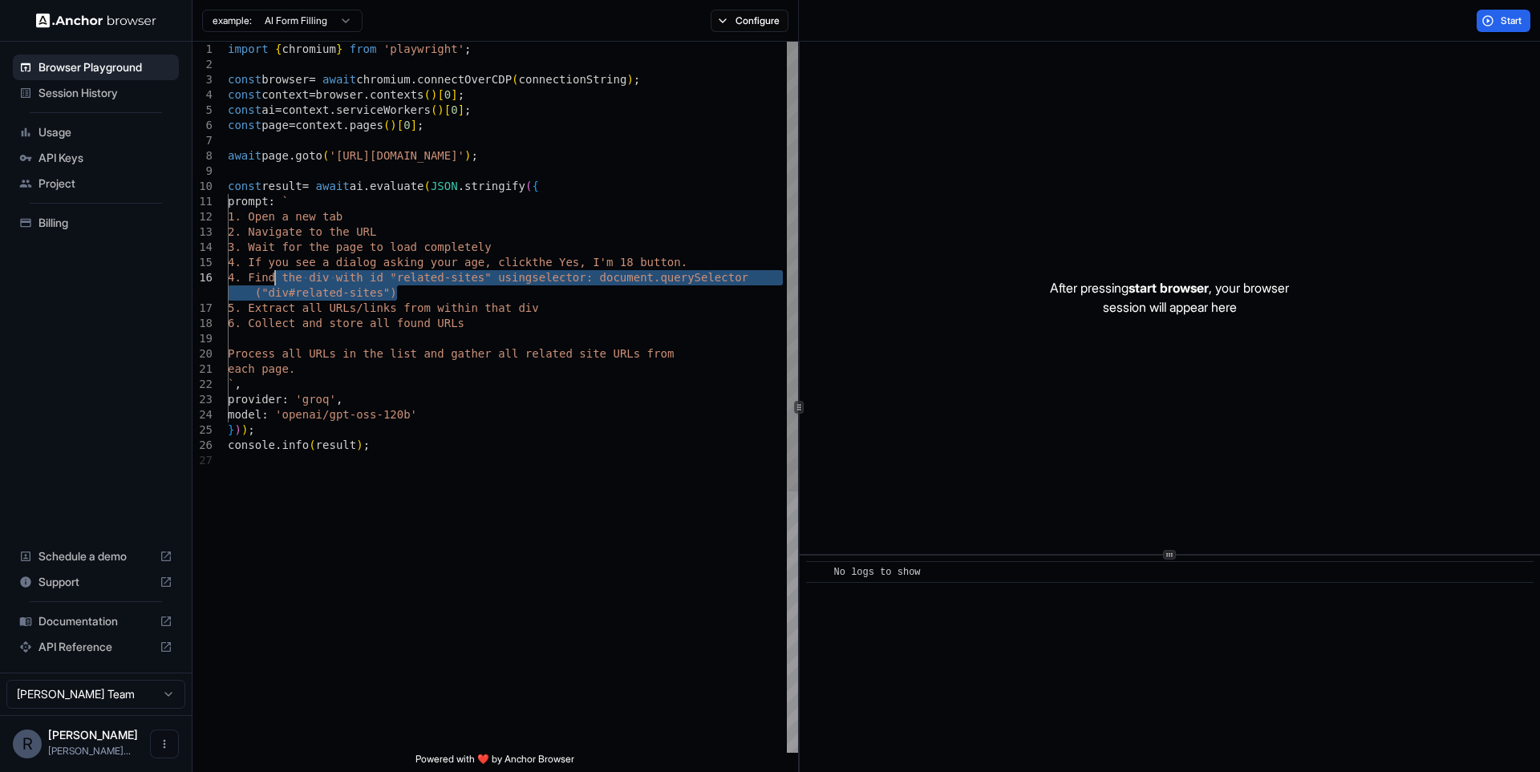
drag, startPoint x: 413, startPoint y: 295, endPoint x: 276, endPoint y: 284, distance: 137.6
click at [276, 284] on div "const page = context . pages ( ) [ 0 ] ; await page . goto ( '[URL][DOMAIN_NAME…" at bounding box center [513, 603] width 570 height 1123
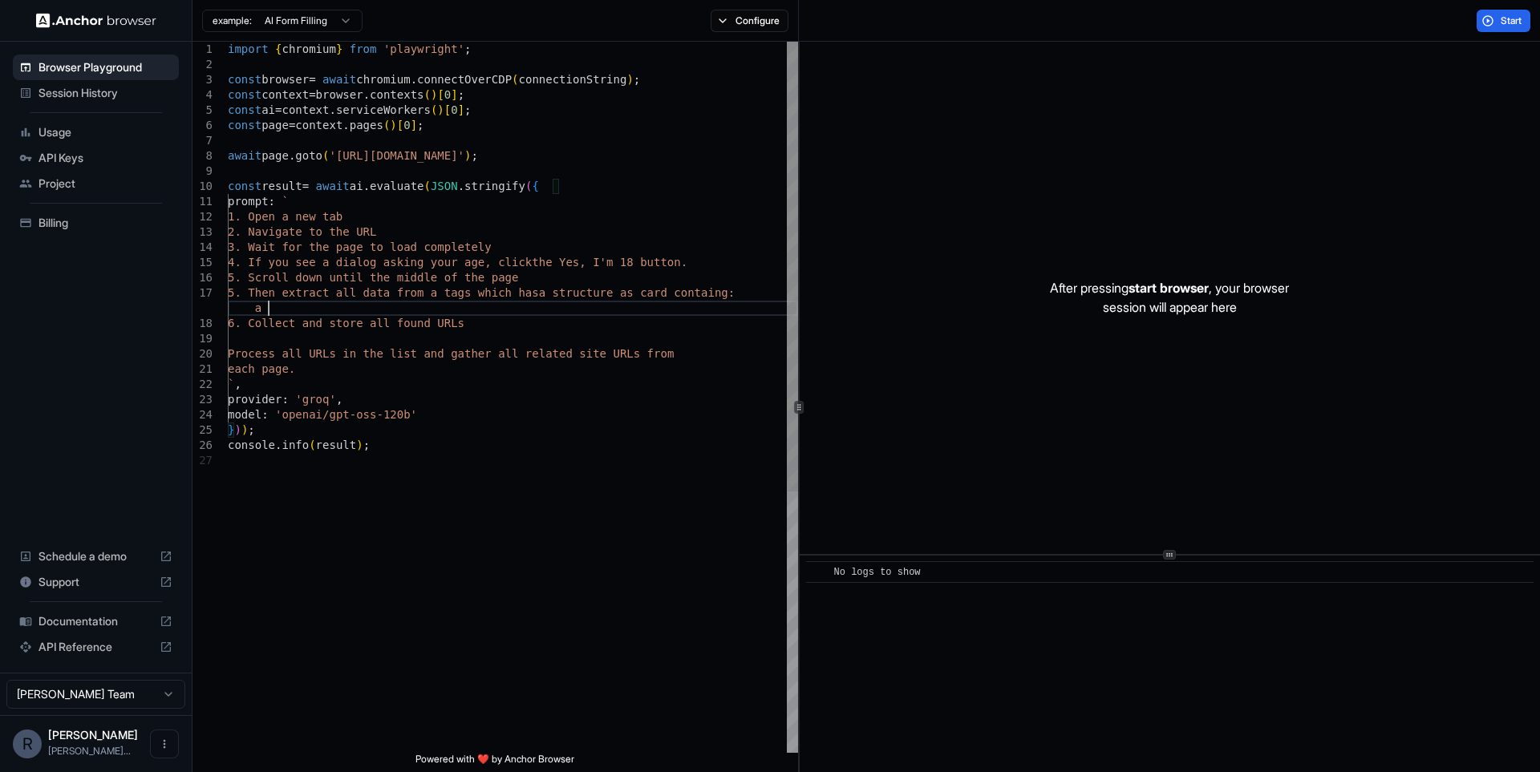
scroll to position [107, 0]
click at [547, 338] on div "const page = context . pages ( ) [ 0 ] ; await page . goto ( '[URL][DOMAIN_NAME…" at bounding box center [513, 603] width 570 height 1123
click at [1522, 21] on span "Start" at bounding box center [1512, 20] width 22 height 13
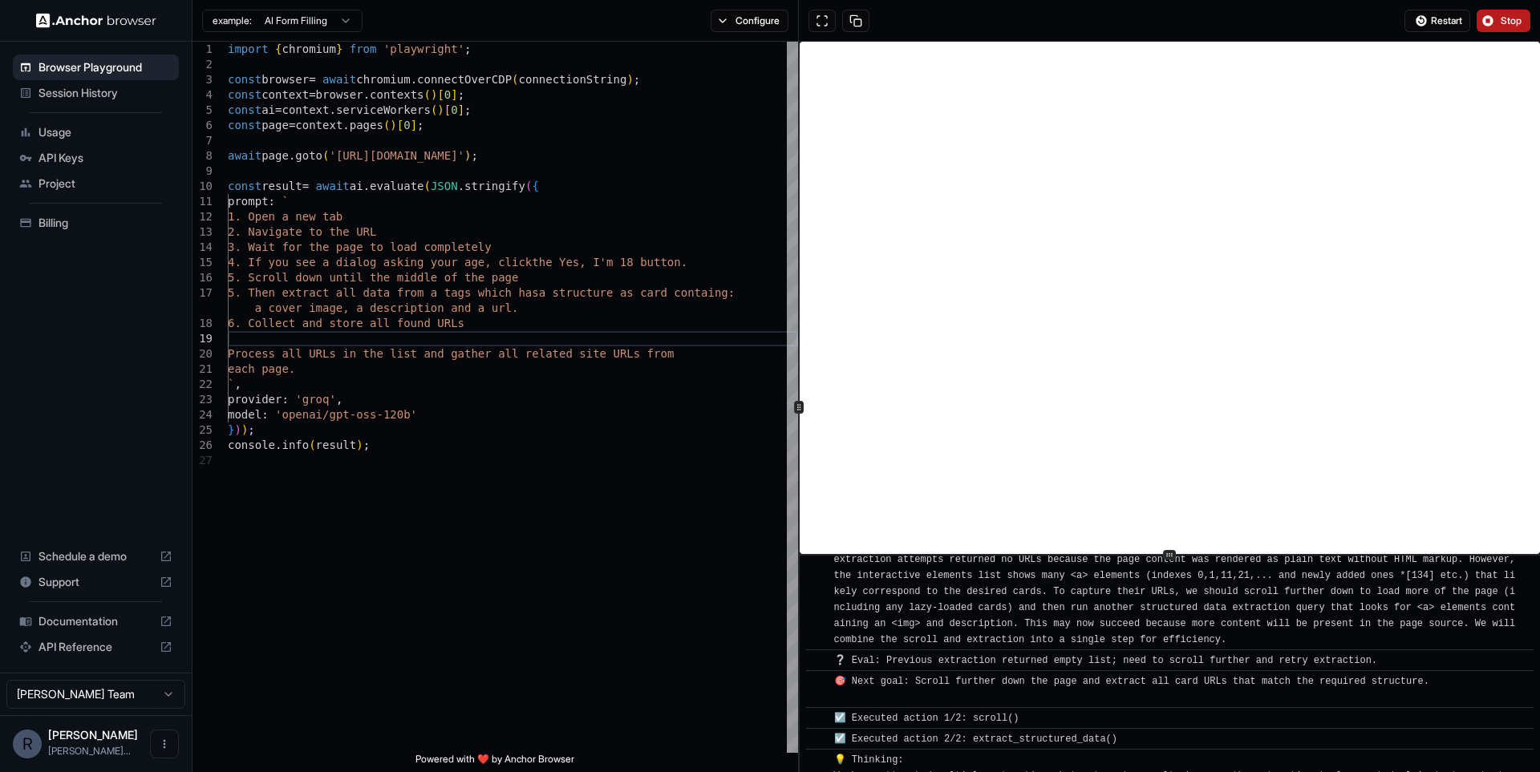
scroll to position [1166, 0]
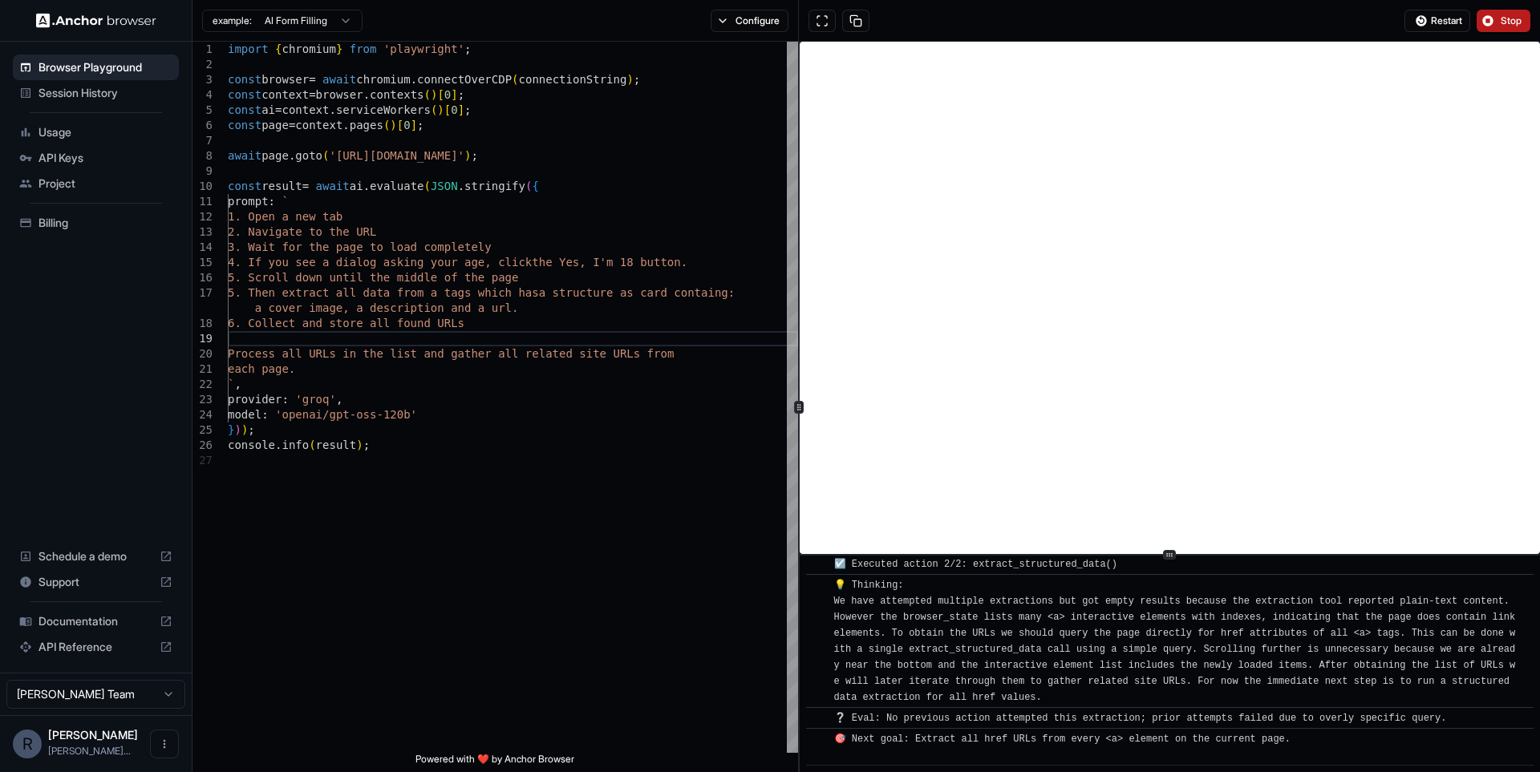
click at [1507, 18] on span "Stop" at bounding box center [1512, 20] width 22 height 13
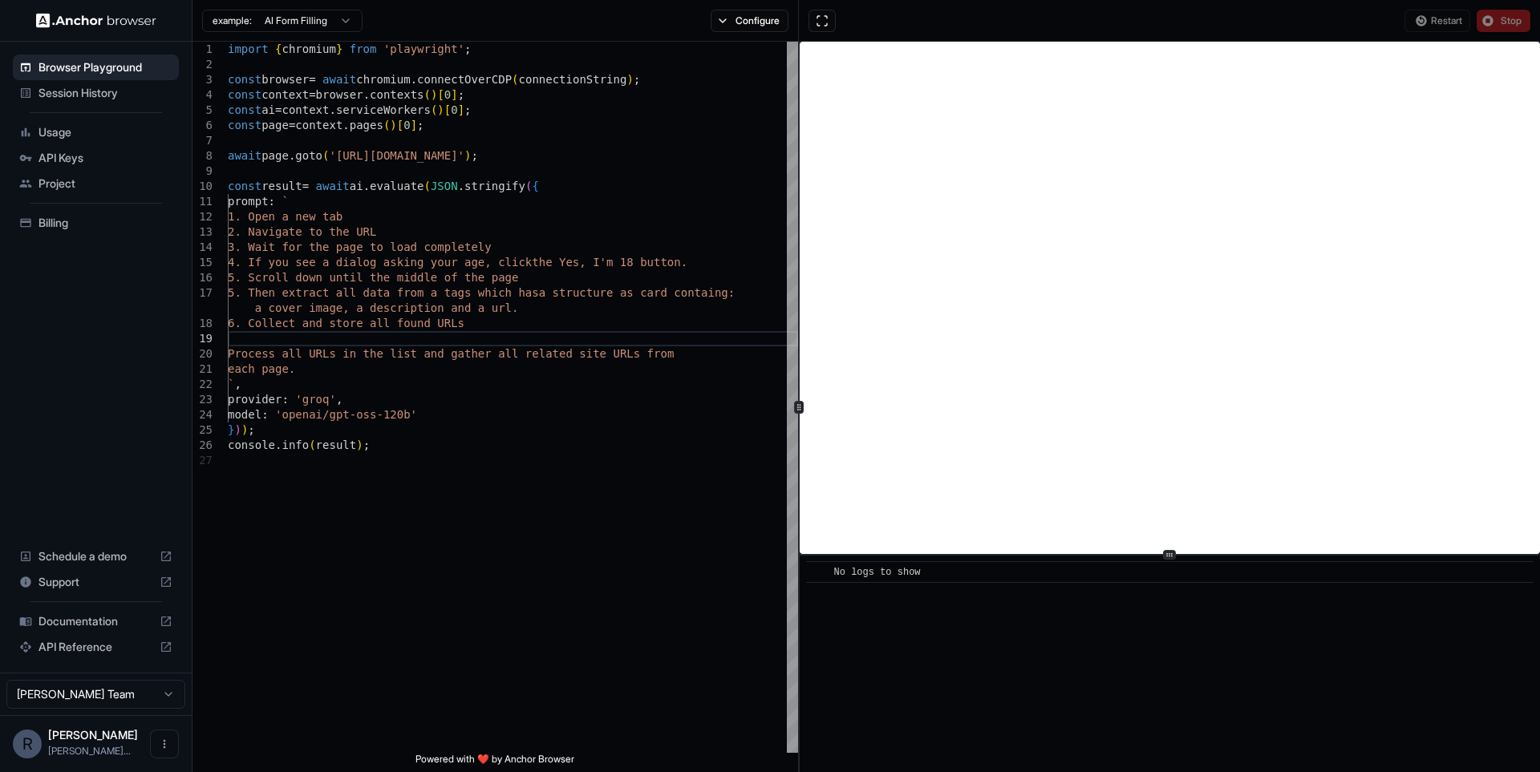
scroll to position [0, 0]
